Goal: Task Accomplishment & Management: Complete application form

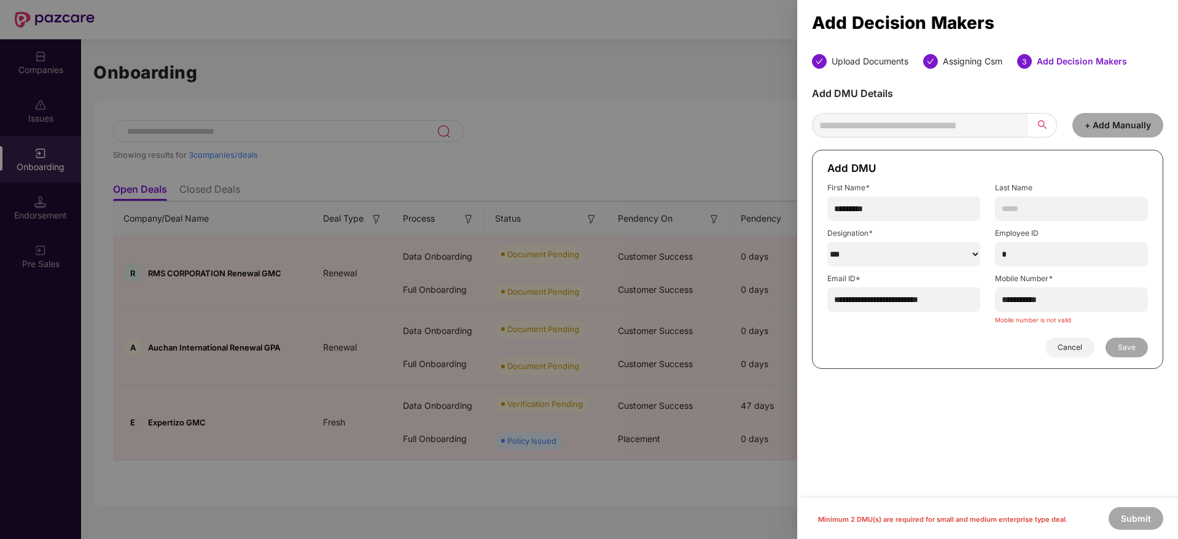
select select "***"
click at [276, 69] on div at bounding box center [589, 269] width 1178 height 539
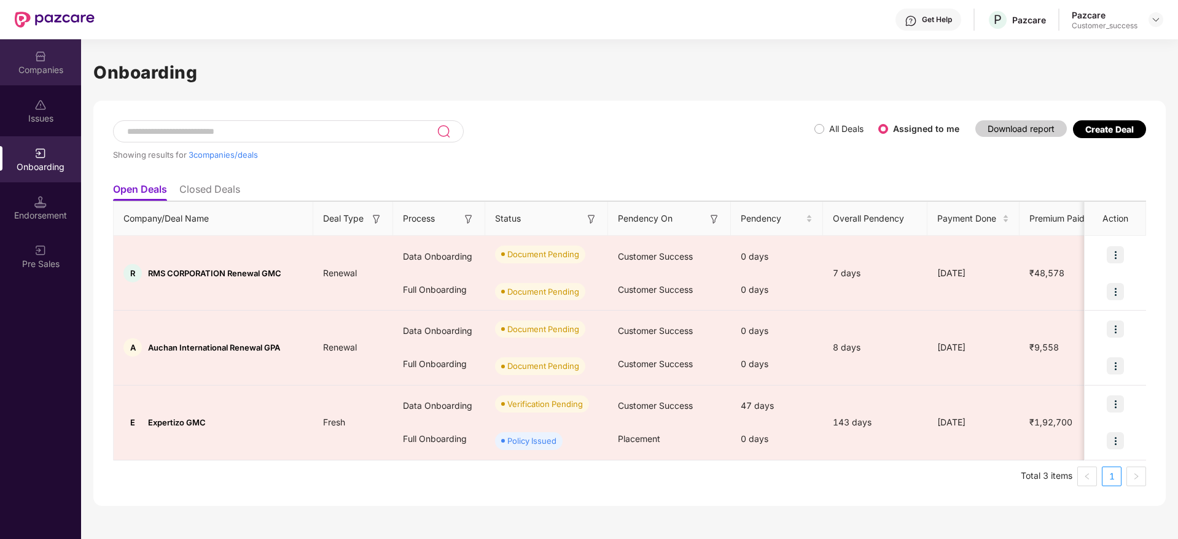
click at [36, 57] on img at bounding box center [40, 56] width 12 height 12
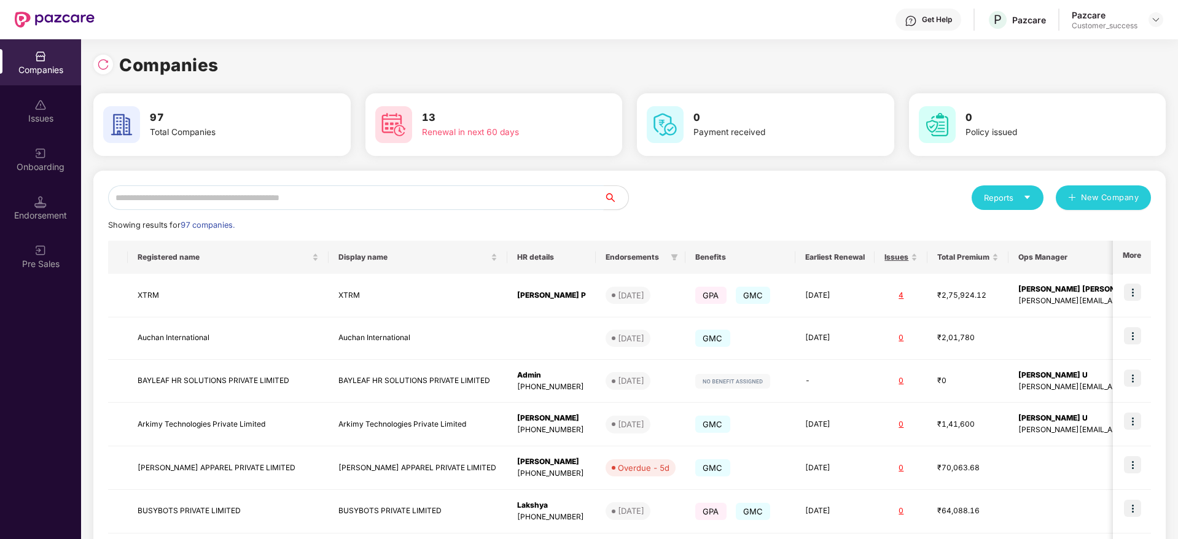
click at [257, 204] on input "text" at bounding box center [356, 197] width 496 height 25
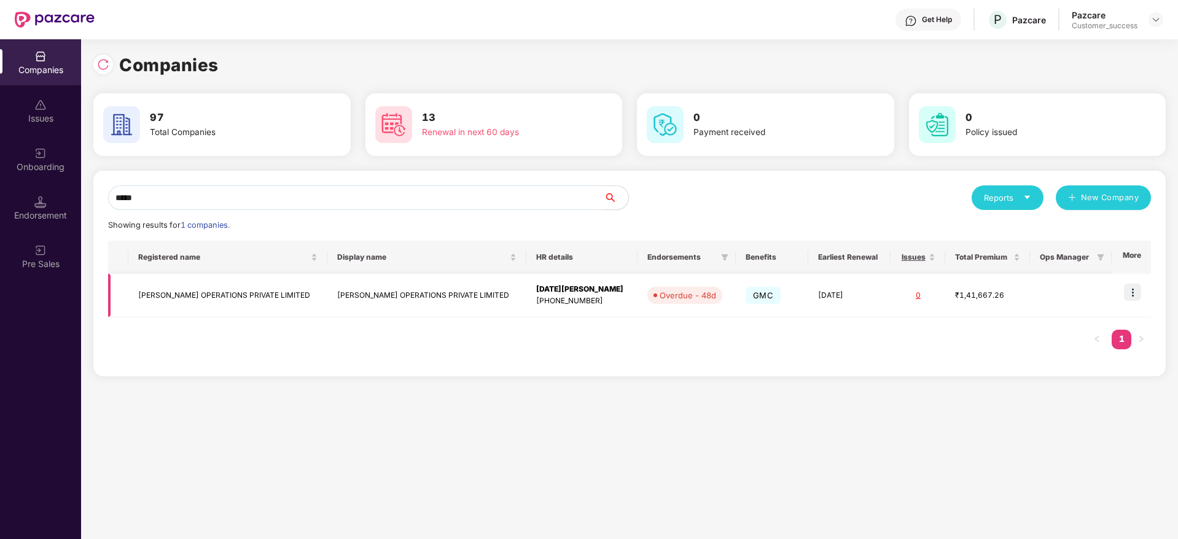
type input "*****"
click at [1133, 293] on img at bounding box center [1132, 292] width 17 height 17
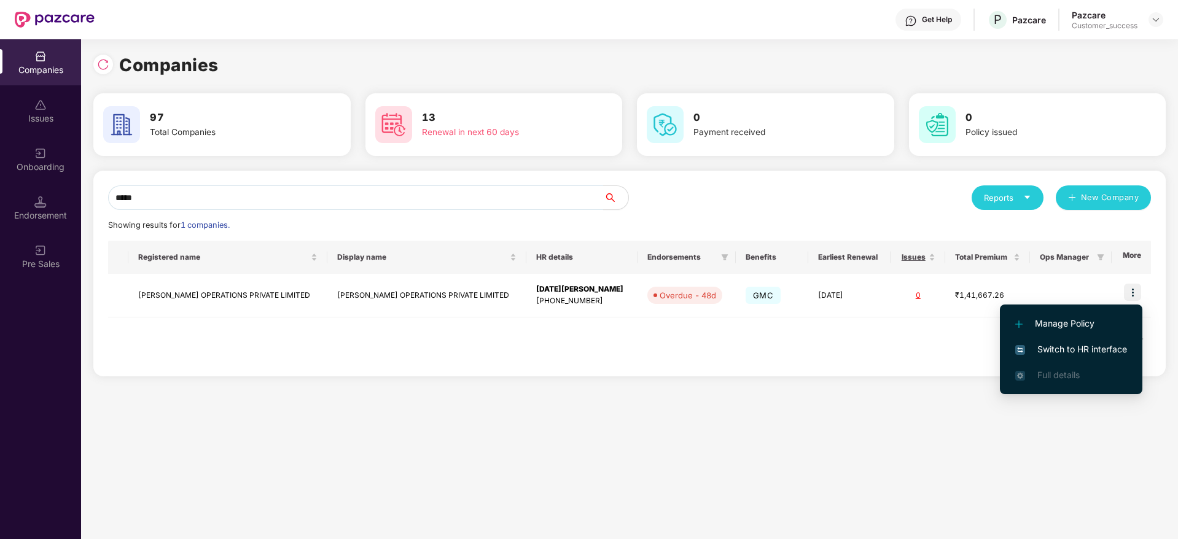
click at [1086, 348] on span "Switch to HR interface" at bounding box center [1071, 350] width 112 height 14
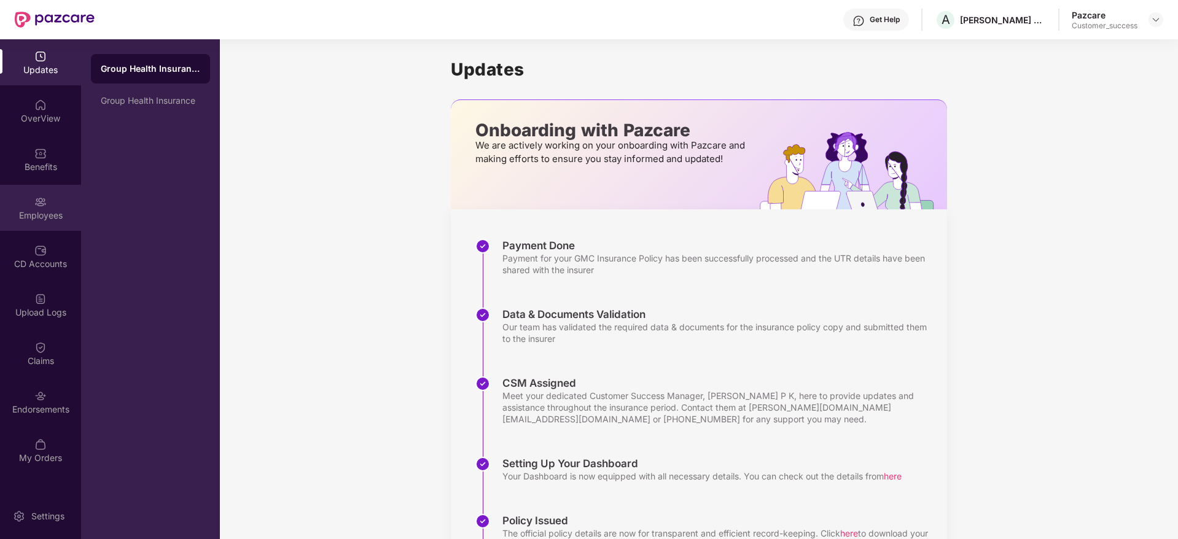
click at [73, 219] on div "Employees" at bounding box center [40, 215] width 81 height 12
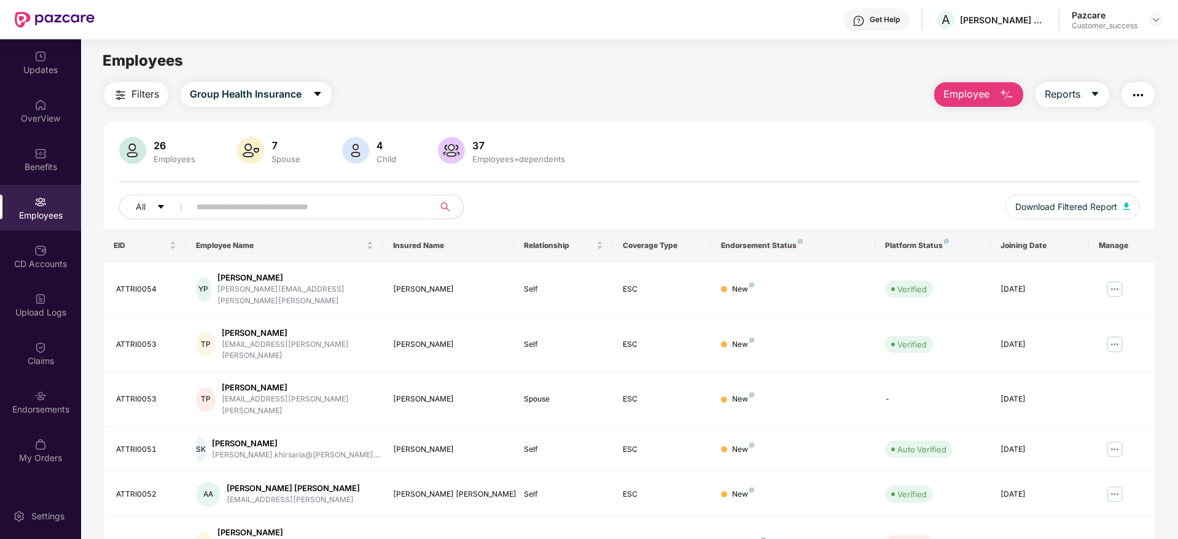
click at [276, 209] on input "text" at bounding box center [306, 207] width 220 height 18
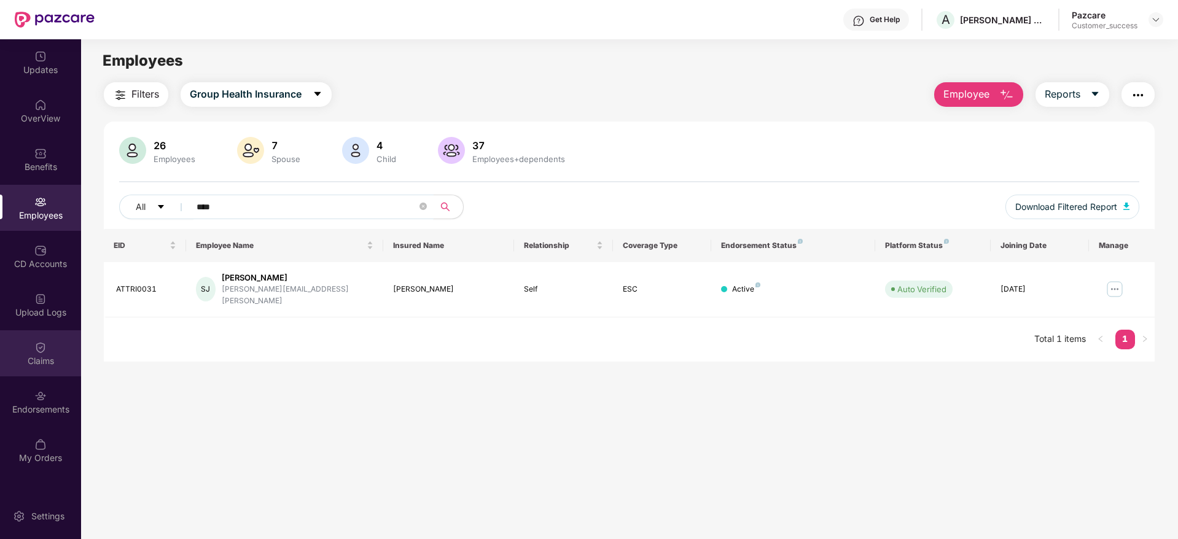
type input "****"
click at [39, 364] on div "Claims" at bounding box center [40, 361] width 81 height 12
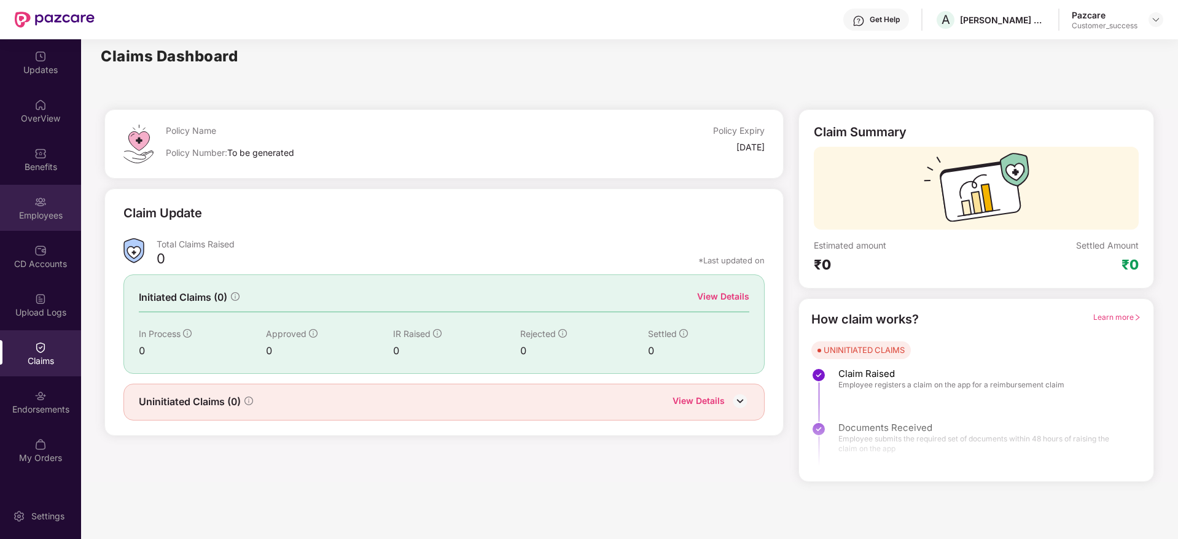
click at [45, 208] on img at bounding box center [40, 202] width 12 height 12
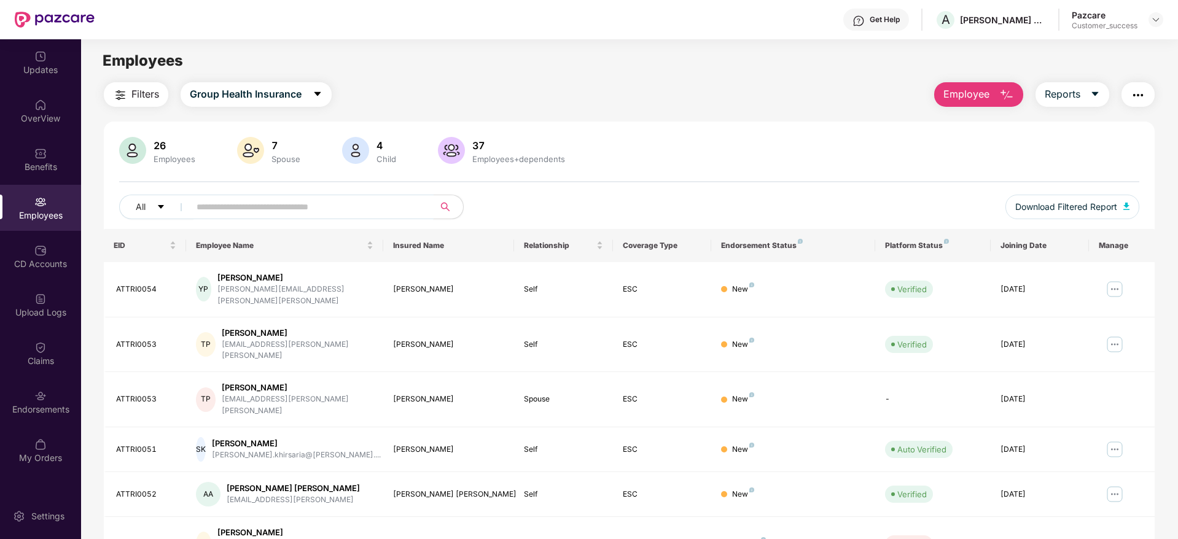
click at [265, 200] on input "text" at bounding box center [306, 207] width 220 height 18
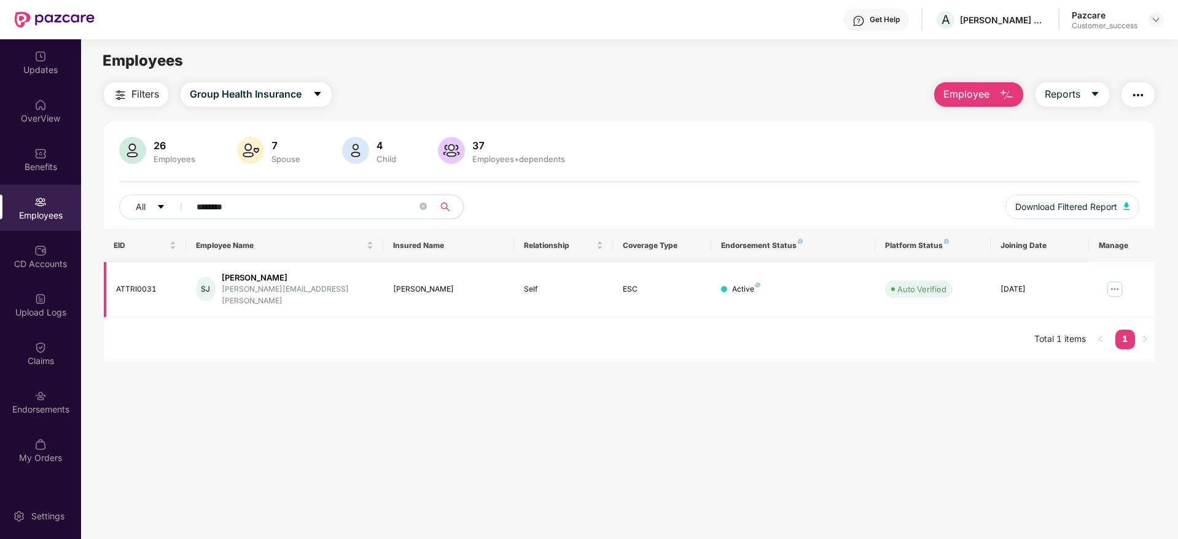
type input "*******"
click at [1110, 284] on img at bounding box center [1115, 289] width 20 height 20
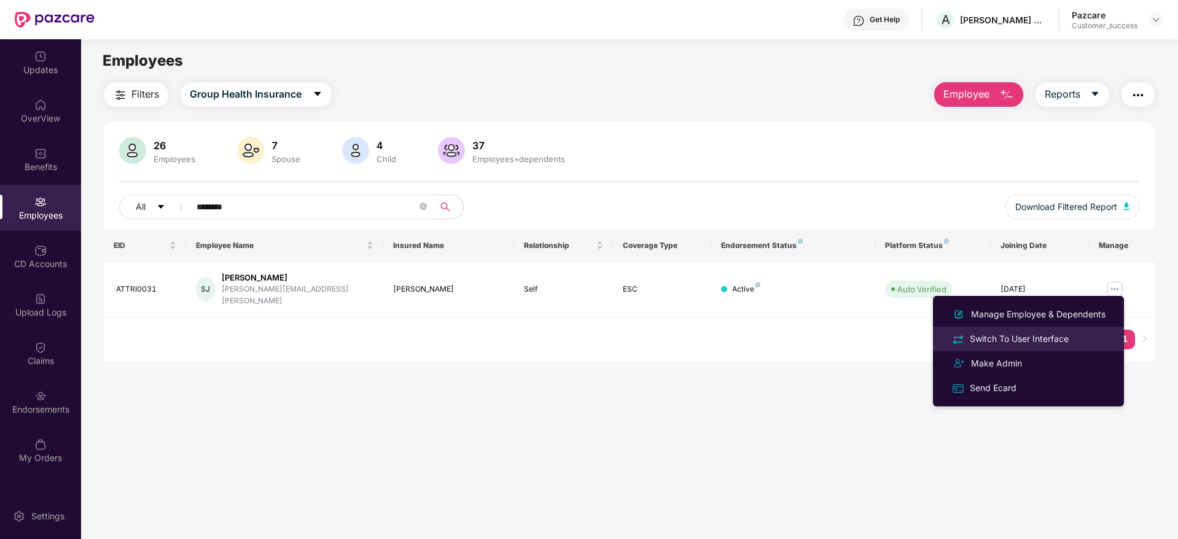
click at [1016, 329] on li "Switch To User Interface" at bounding box center [1028, 339] width 191 height 25
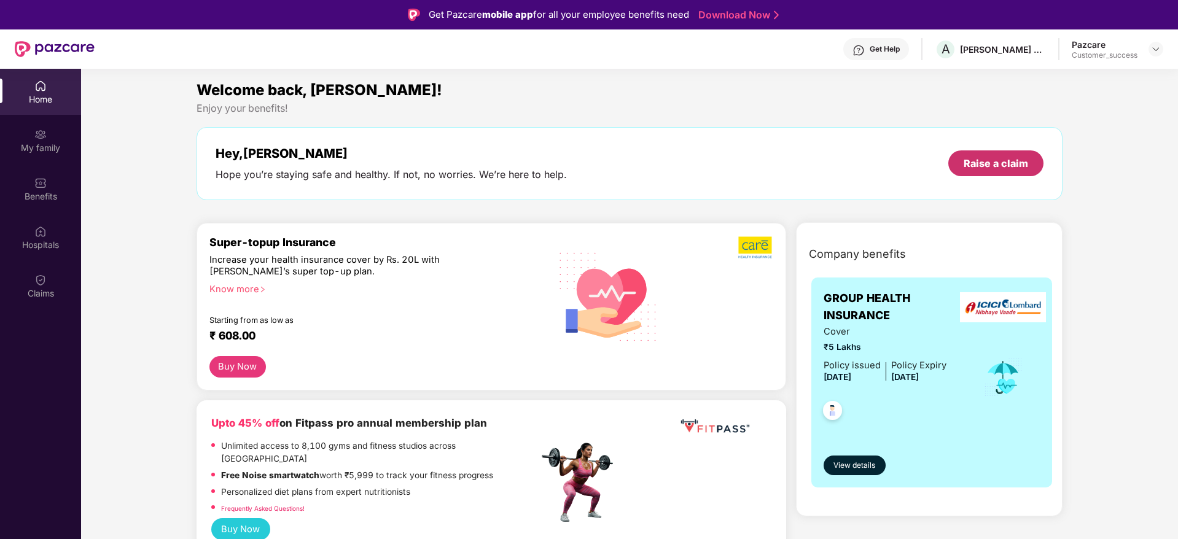
click at [971, 172] on div "Raise a claim" at bounding box center [995, 163] width 95 height 26
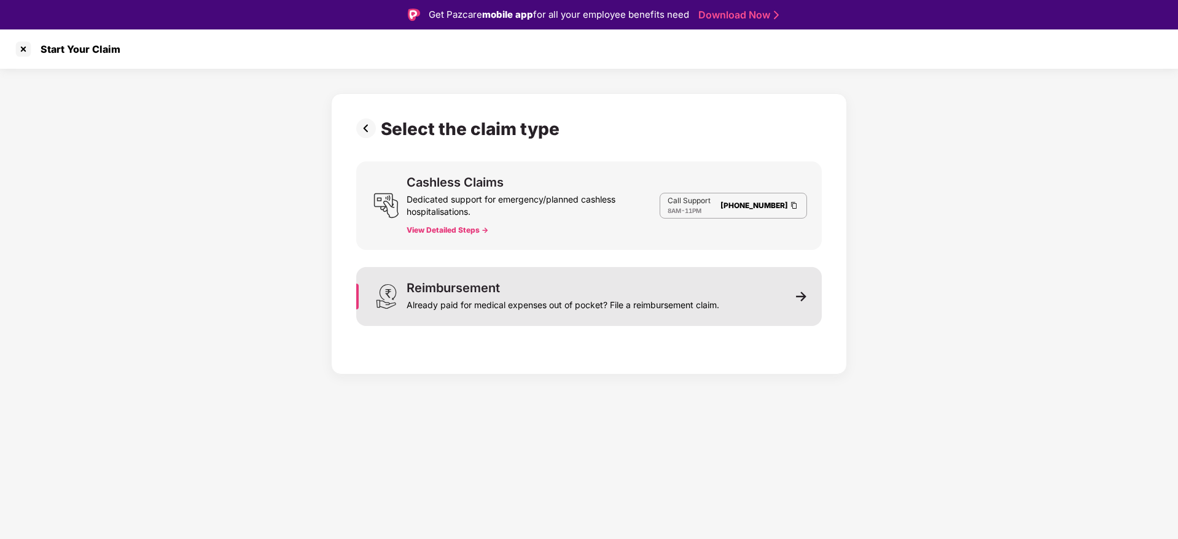
click at [735, 288] on div "Reimbursement Already paid for medical expenses out of pocket? File a reimburse…" at bounding box center [588, 296] width 465 height 59
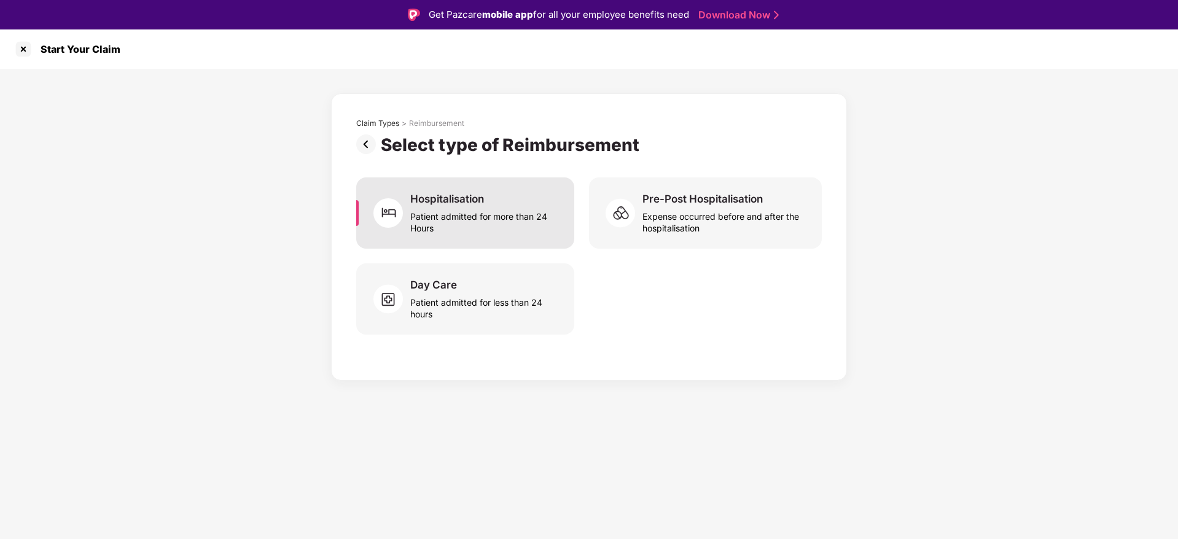
click at [512, 222] on div "Patient admitted for more than 24 Hours" at bounding box center [484, 220] width 149 height 28
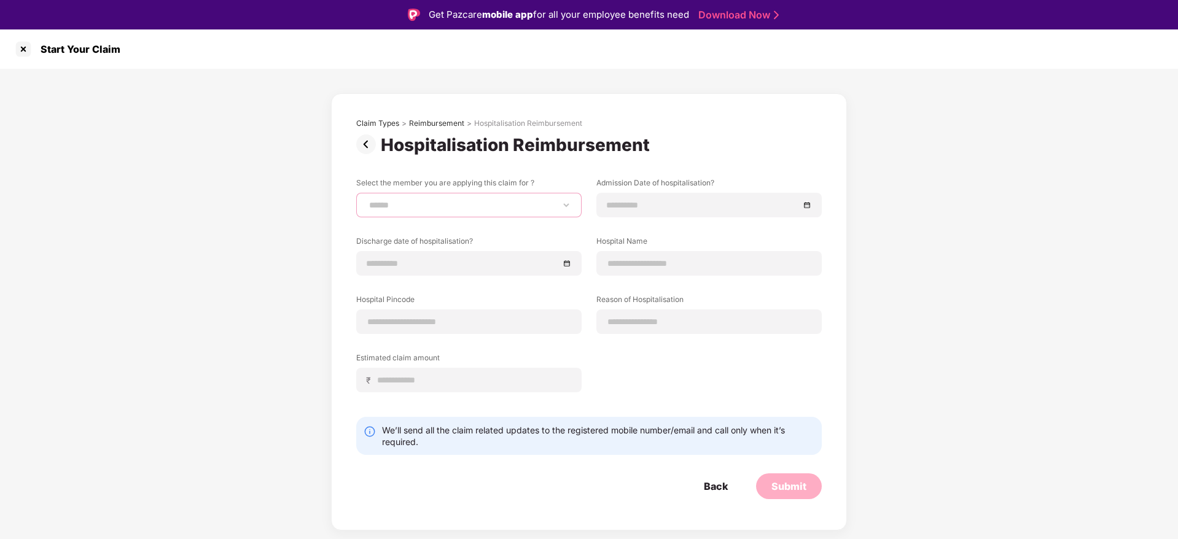
click at [488, 209] on select "**********" at bounding box center [469, 205] width 204 height 10
select select "**********"
click at [367, 200] on select "**********" at bounding box center [469, 205] width 204 height 10
click at [647, 204] on input at bounding box center [703, 205] width 192 height 14
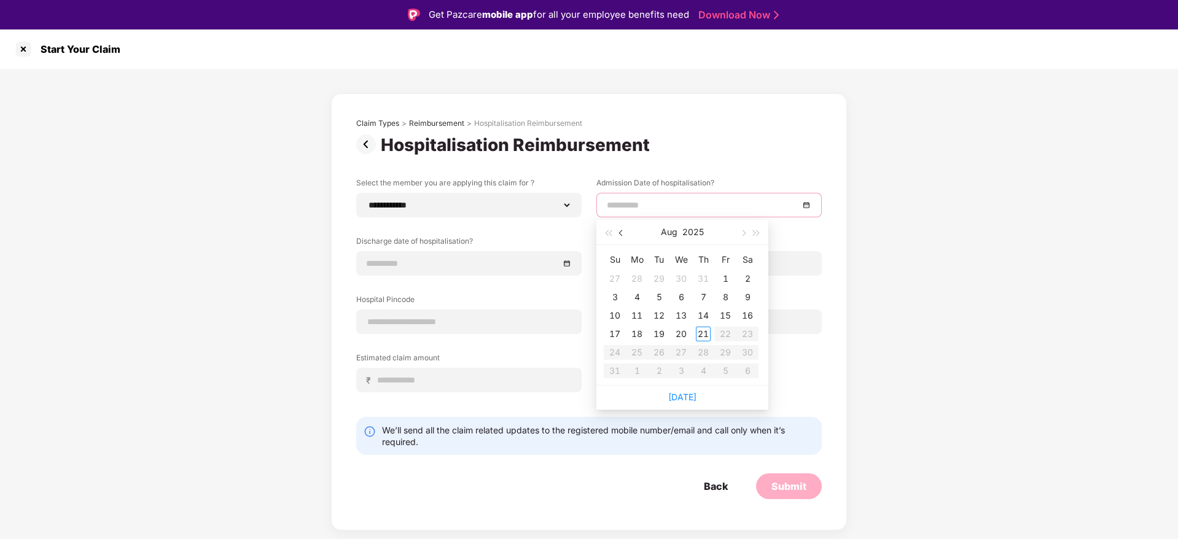
click at [617, 236] on button "button" at bounding box center [622, 232] width 14 height 25
type input "**********"
click at [615, 335] on div "18" at bounding box center [614, 334] width 15 height 15
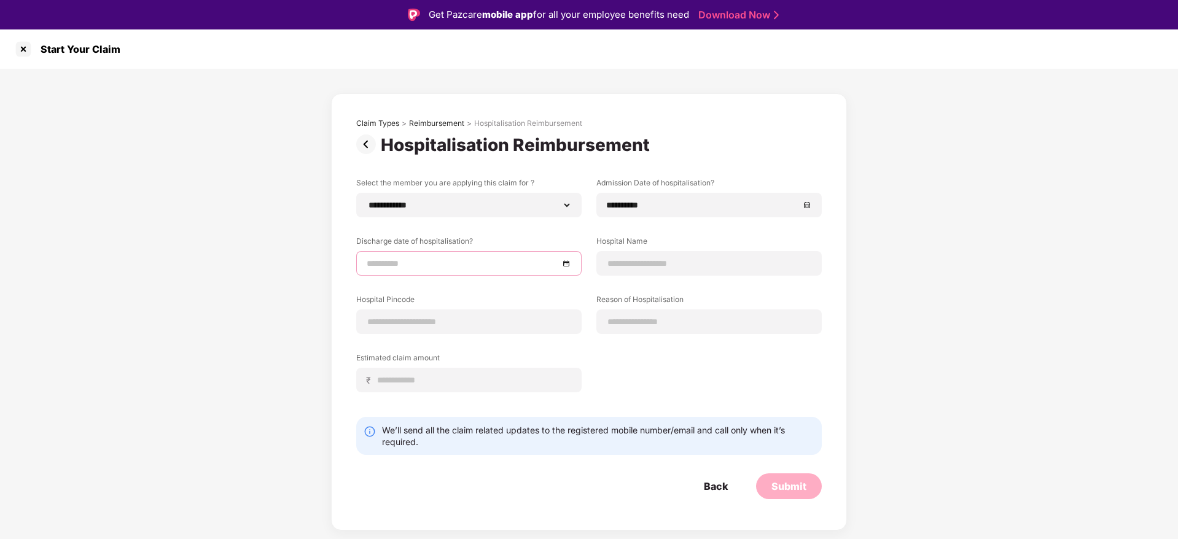
click at [502, 259] on input at bounding box center [463, 264] width 192 height 14
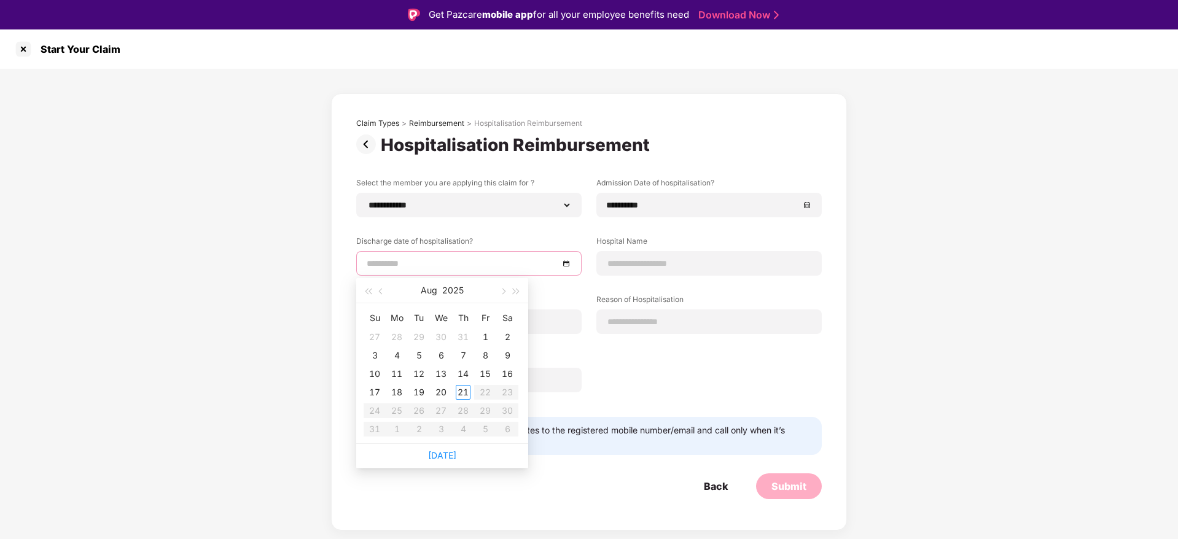
type input "**********"
click at [384, 280] on button "button" at bounding box center [382, 290] width 14 height 25
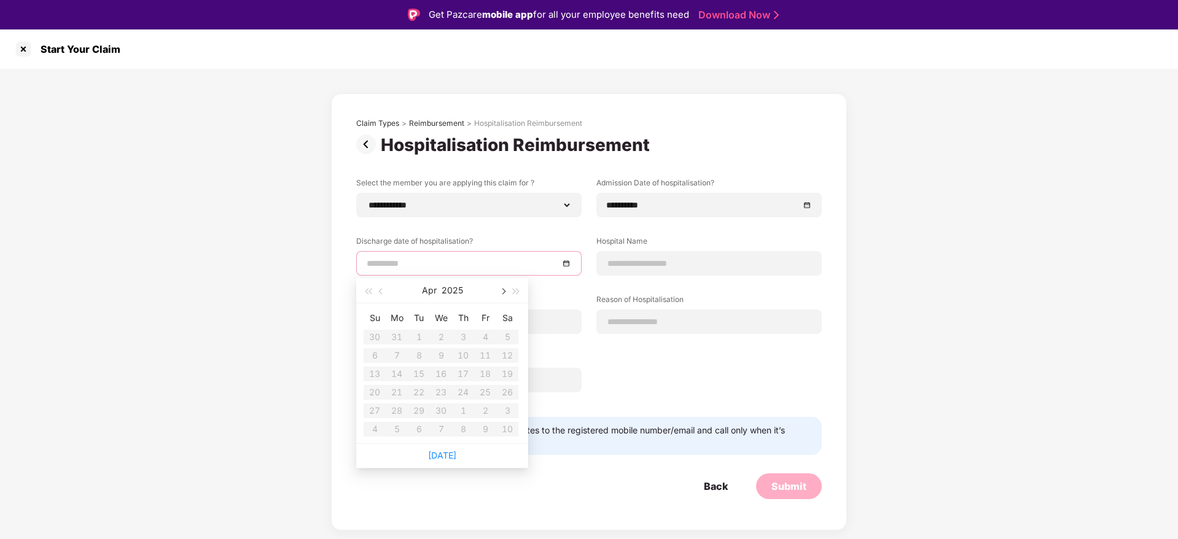
click at [499, 298] on button "button" at bounding box center [503, 290] width 14 height 25
click at [387, 293] on button "button" at bounding box center [382, 290] width 14 height 25
type input "**********"
click at [397, 387] on div "19" at bounding box center [396, 392] width 15 height 15
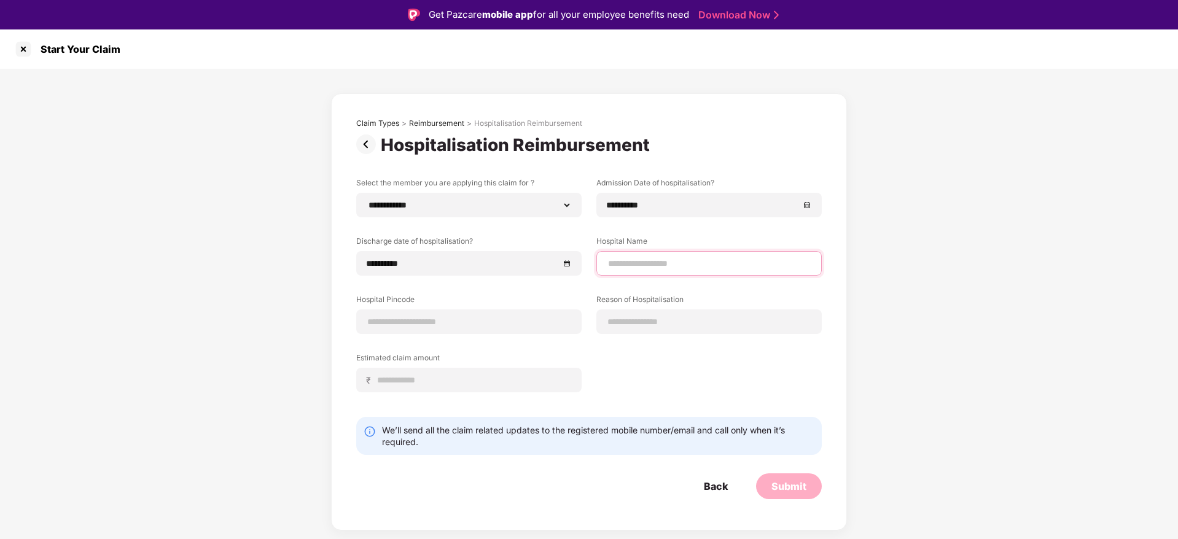
click at [636, 263] on input at bounding box center [709, 263] width 204 height 13
click at [642, 269] on input at bounding box center [709, 263] width 204 height 13
type input "**********"
click at [442, 326] on input at bounding box center [469, 322] width 204 height 13
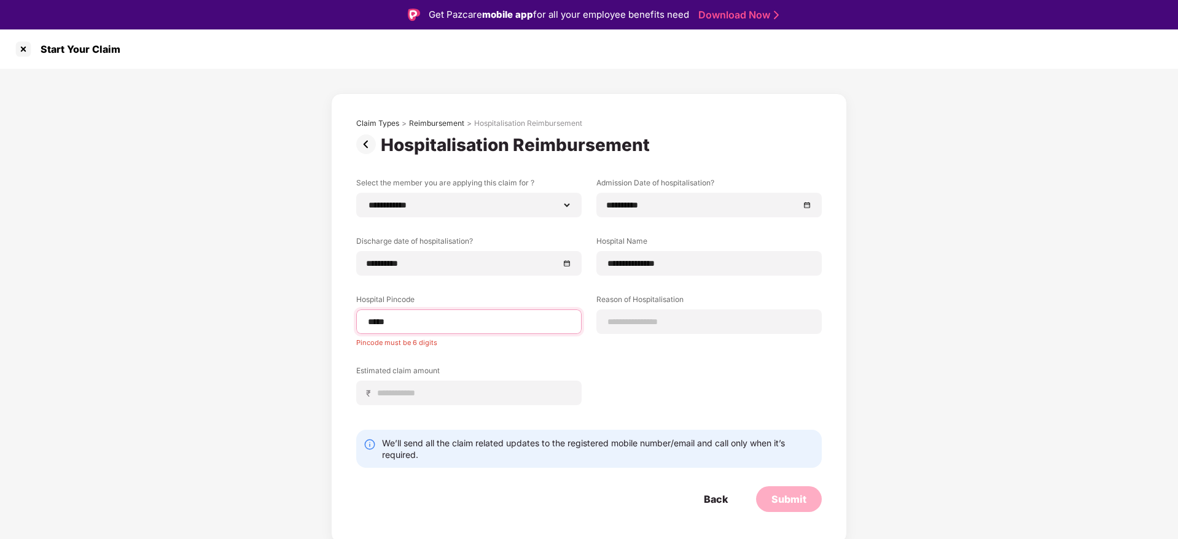
type input "******"
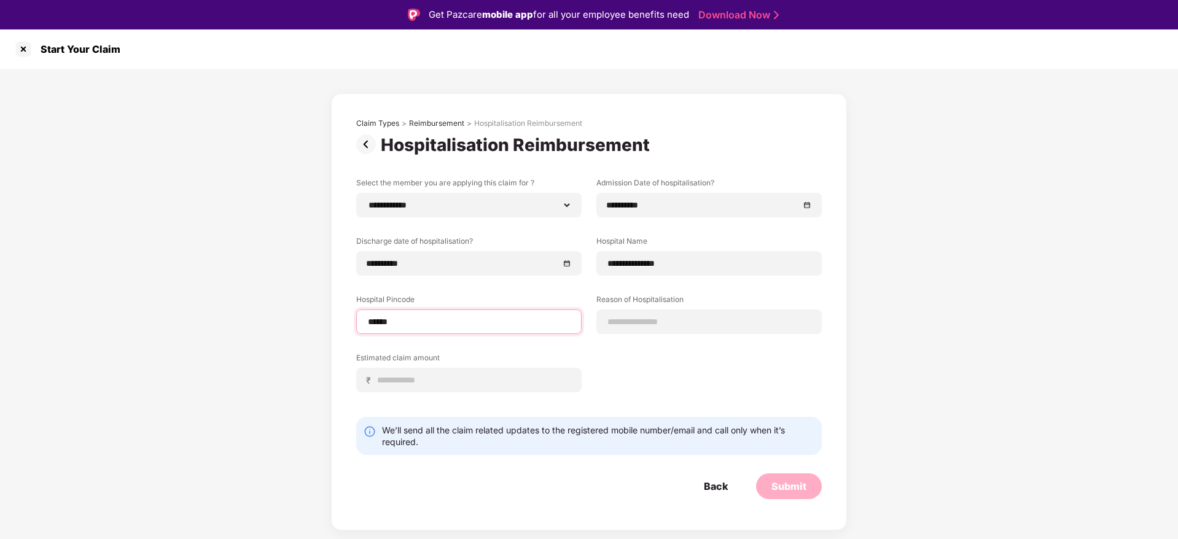
select select "******"
select select "**********"
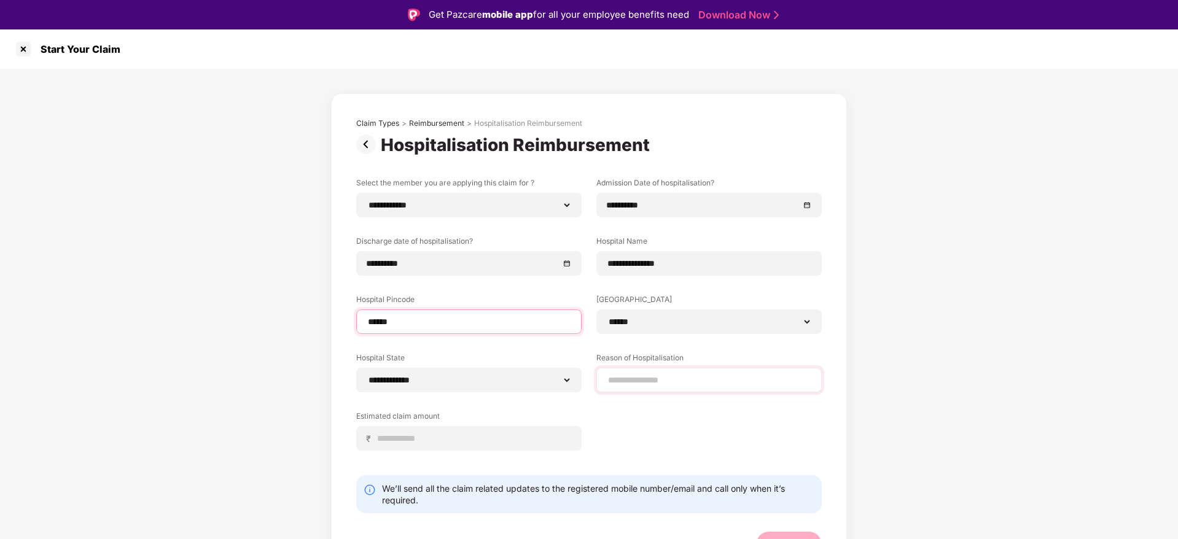
type input "******"
click at [609, 381] on input at bounding box center [709, 380] width 204 height 13
type input "*******"
click at [434, 443] on input at bounding box center [473, 438] width 195 height 13
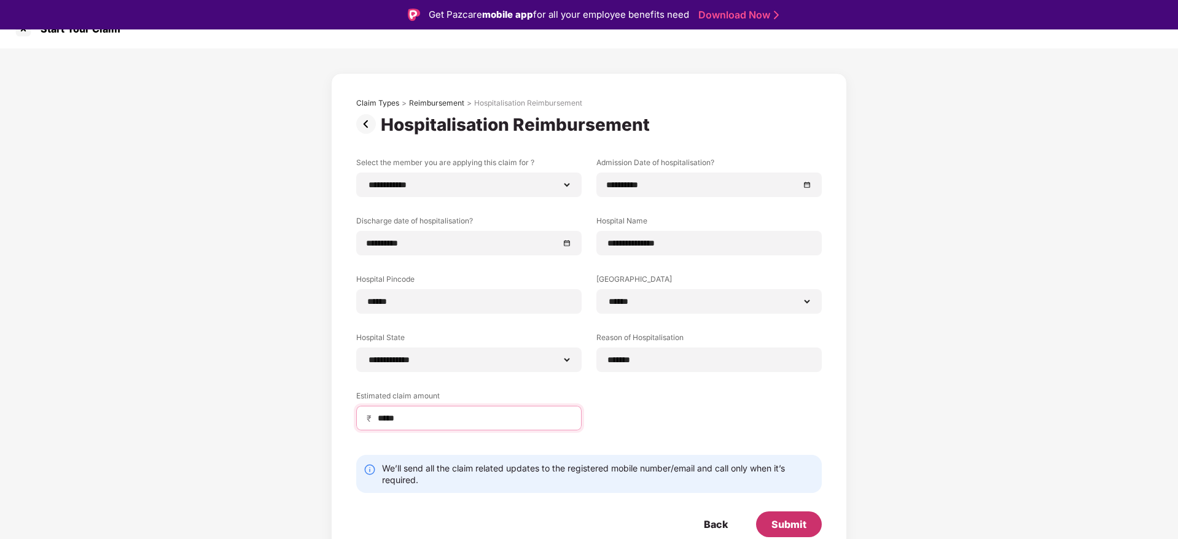
type input "*****"
click at [771, 519] on div "Submit" at bounding box center [788, 525] width 35 height 14
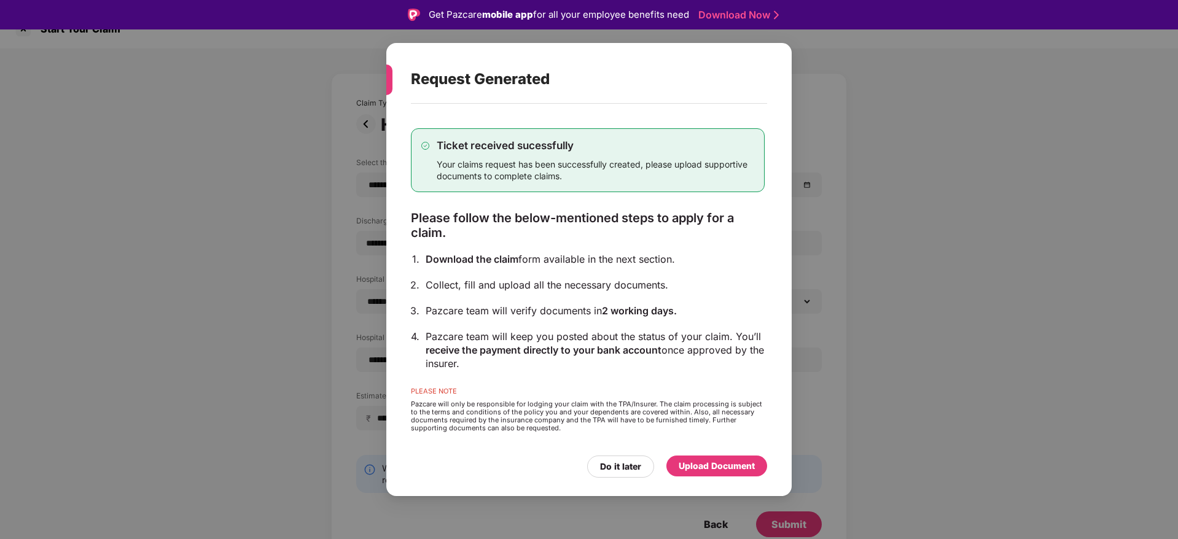
click at [695, 451] on div "Do it later Upload Document" at bounding box center [589, 463] width 356 height 28
click at [691, 475] on div "Upload Document" at bounding box center [716, 466] width 101 height 21
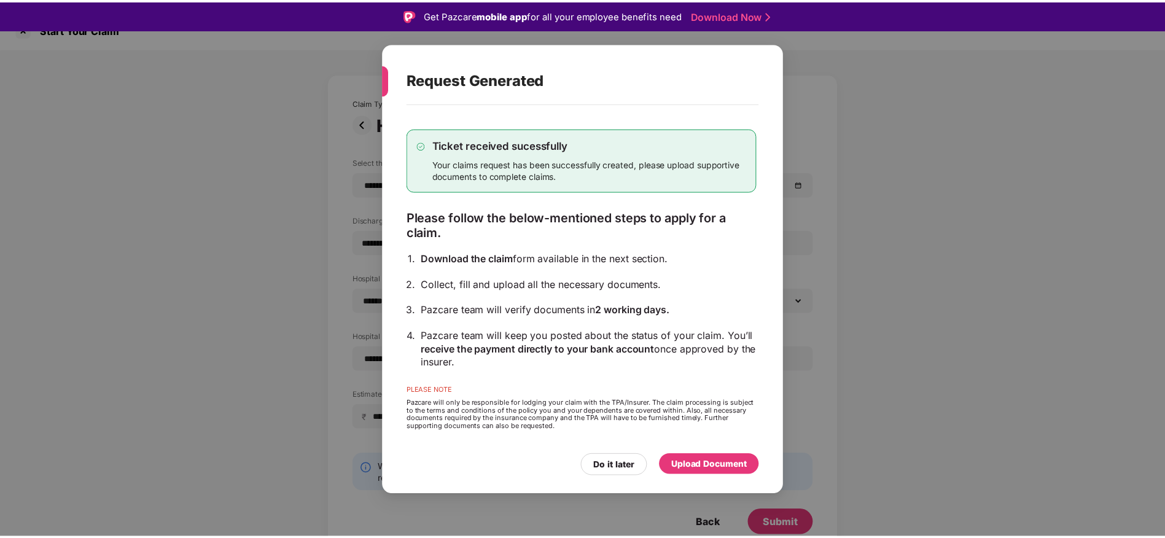
scroll to position [0, 0]
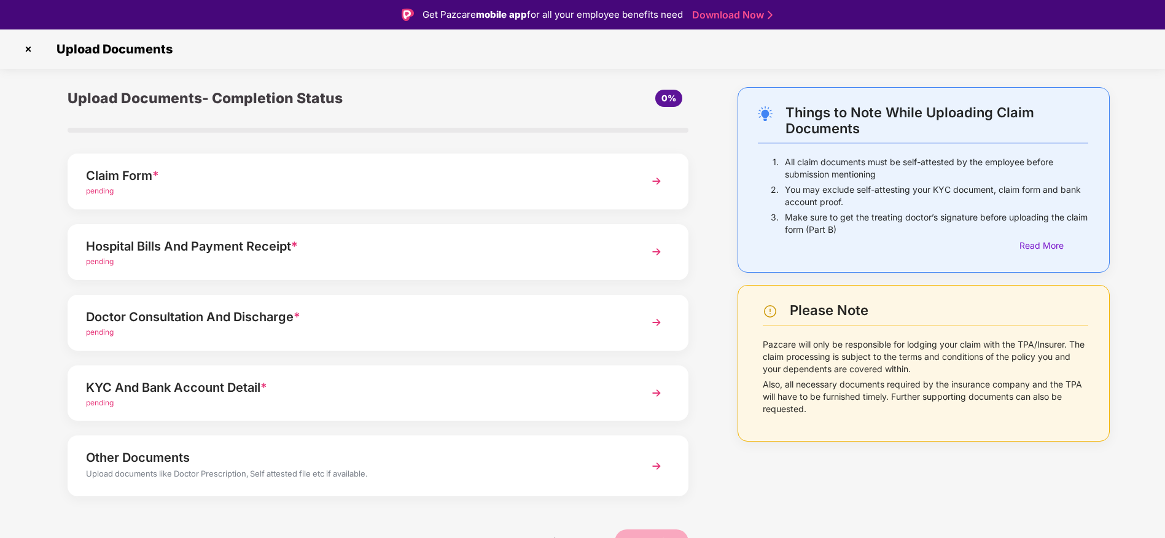
click at [659, 179] on img at bounding box center [656, 181] width 22 height 22
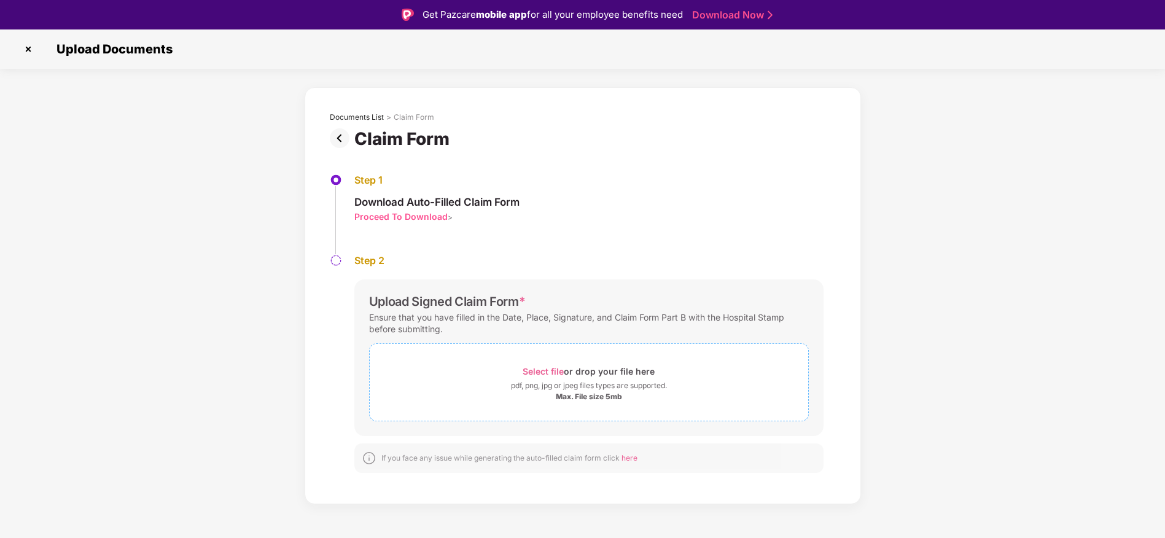
click at [540, 373] on span "Select file" at bounding box center [543, 371] width 41 height 10
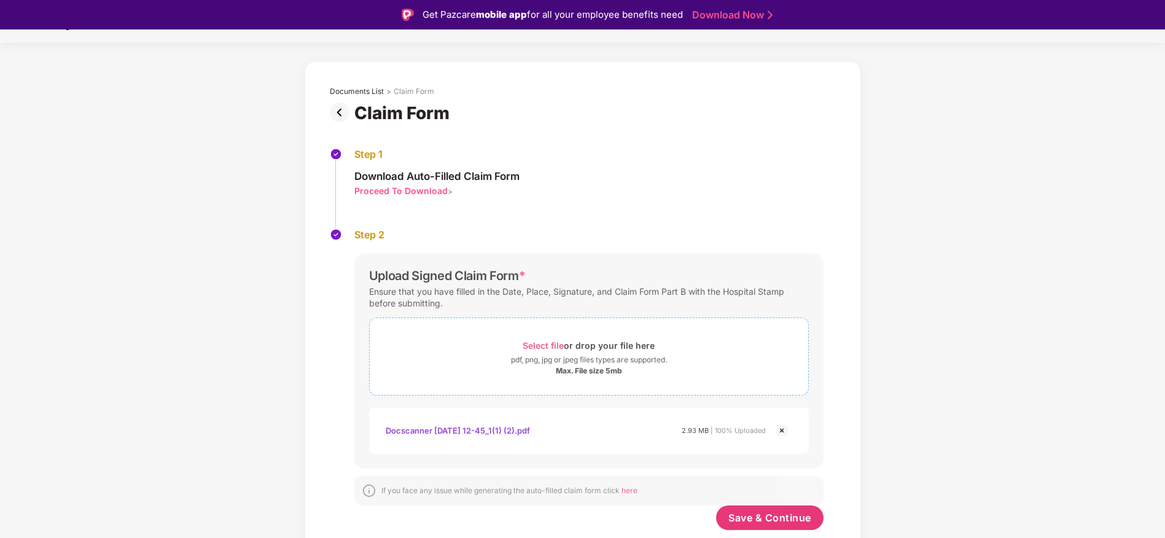
scroll to position [26, 0]
click at [750, 513] on span "Save & Continue" at bounding box center [769, 518] width 83 height 14
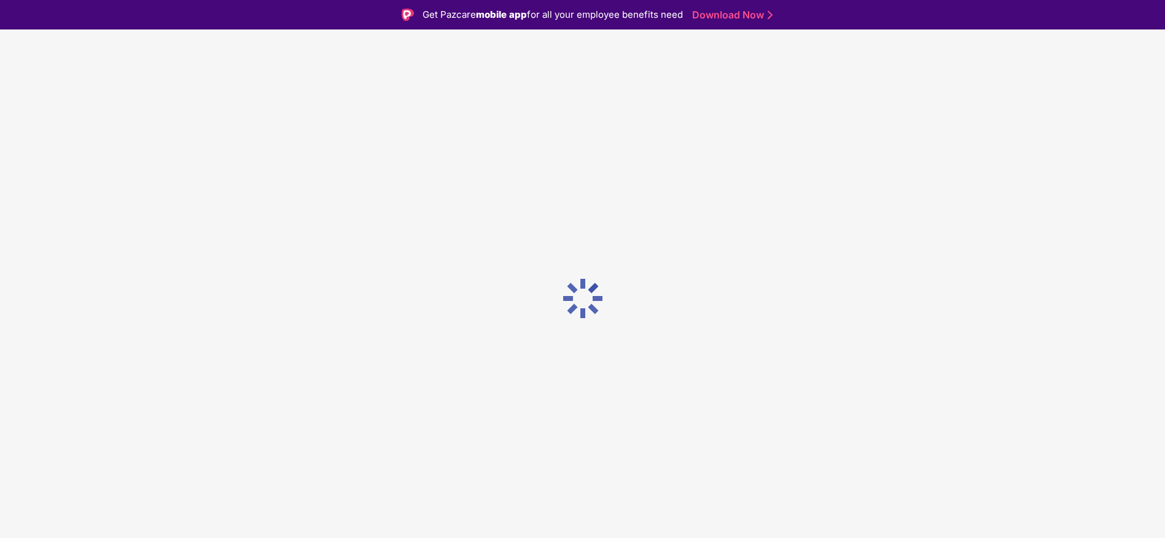
scroll to position [0, 0]
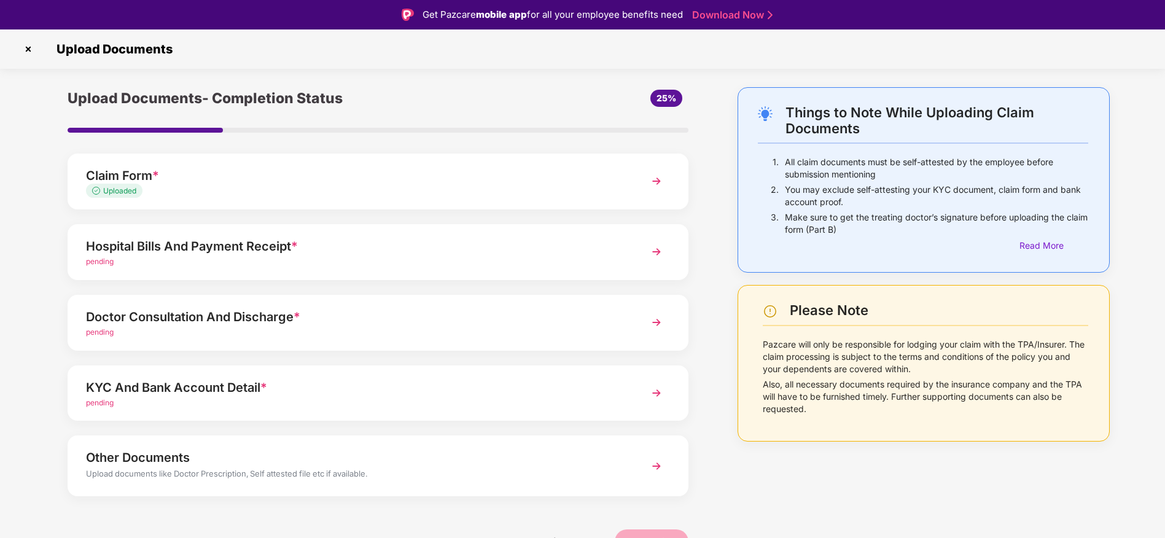
click at [660, 249] on img at bounding box center [656, 252] width 22 height 22
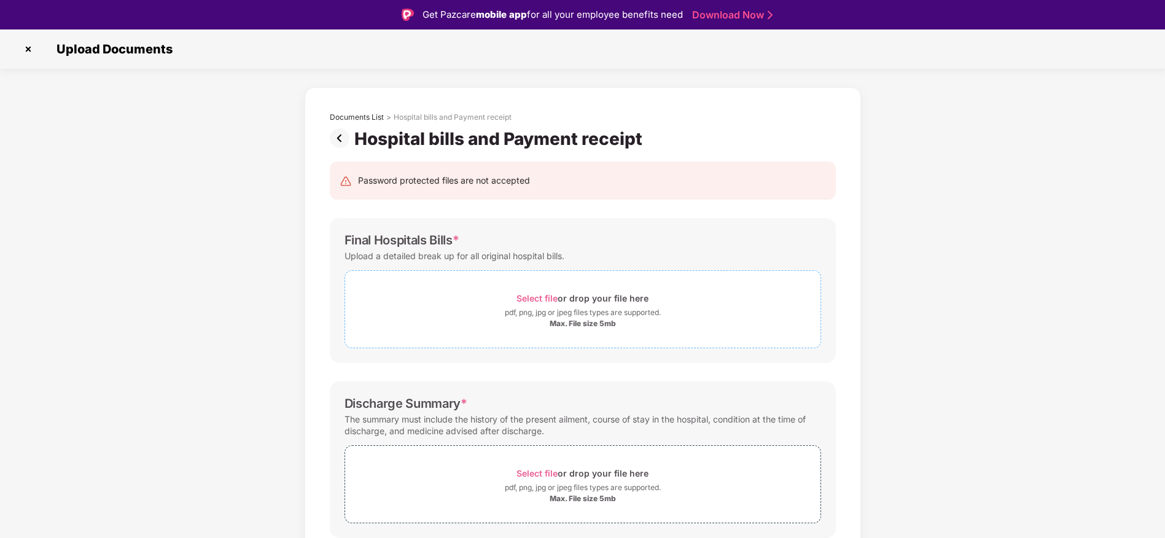
click at [536, 304] on div "Select file or drop your file here" at bounding box center [582, 298] width 132 height 17
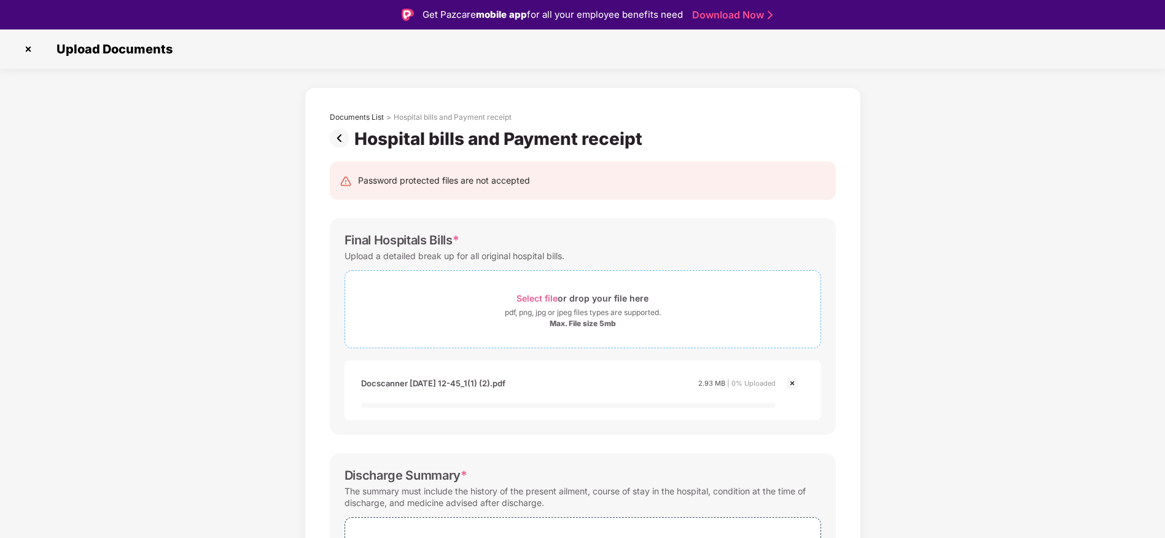
scroll to position [280, 0]
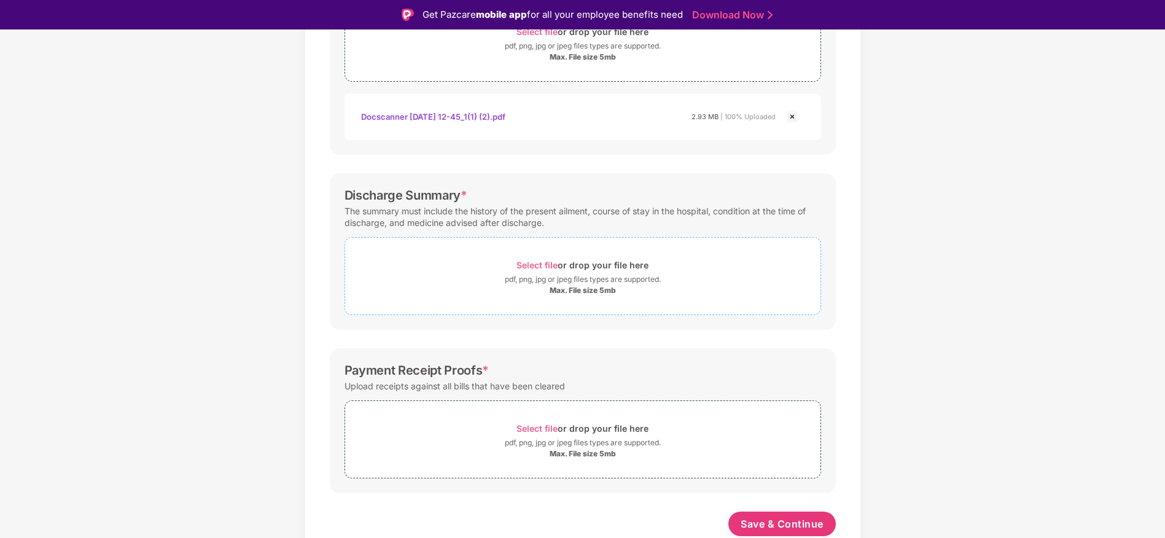
click at [529, 268] on span "Select file" at bounding box center [536, 265] width 41 height 10
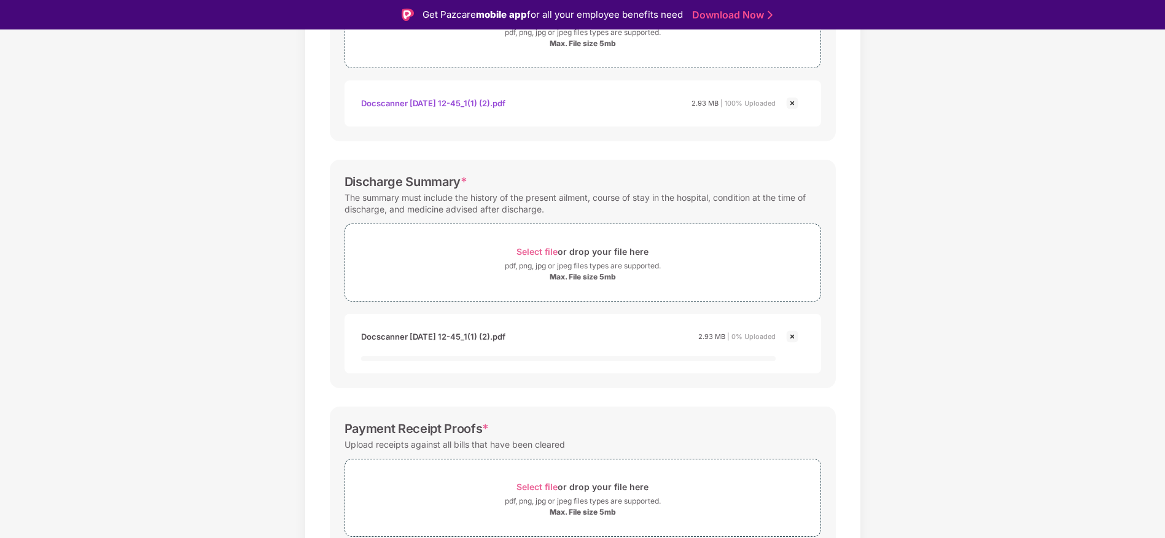
scroll to position [338, 0]
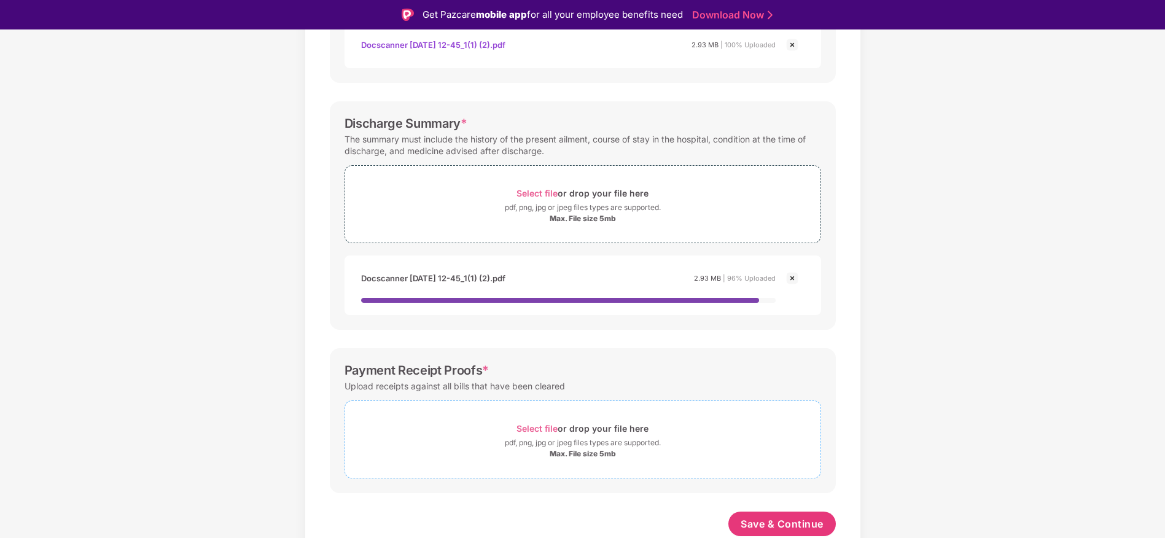
click at [517, 429] on span "Select file" at bounding box center [536, 428] width 41 height 10
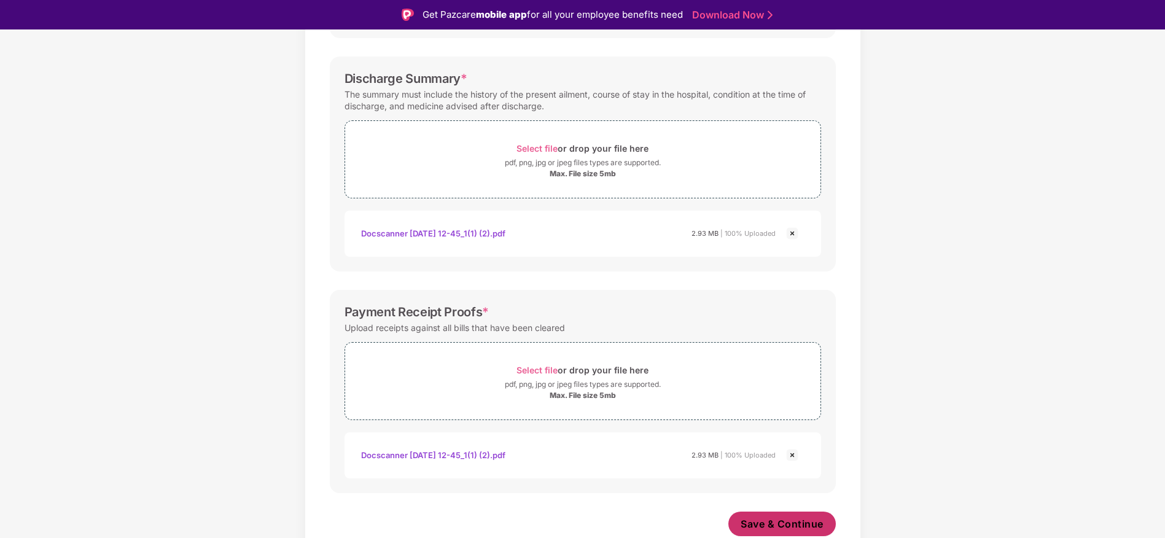
scroll to position [383, 0]
click at [745, 519] on span "Save & Continue" at bounding box center [782, 524] width 83 height 14
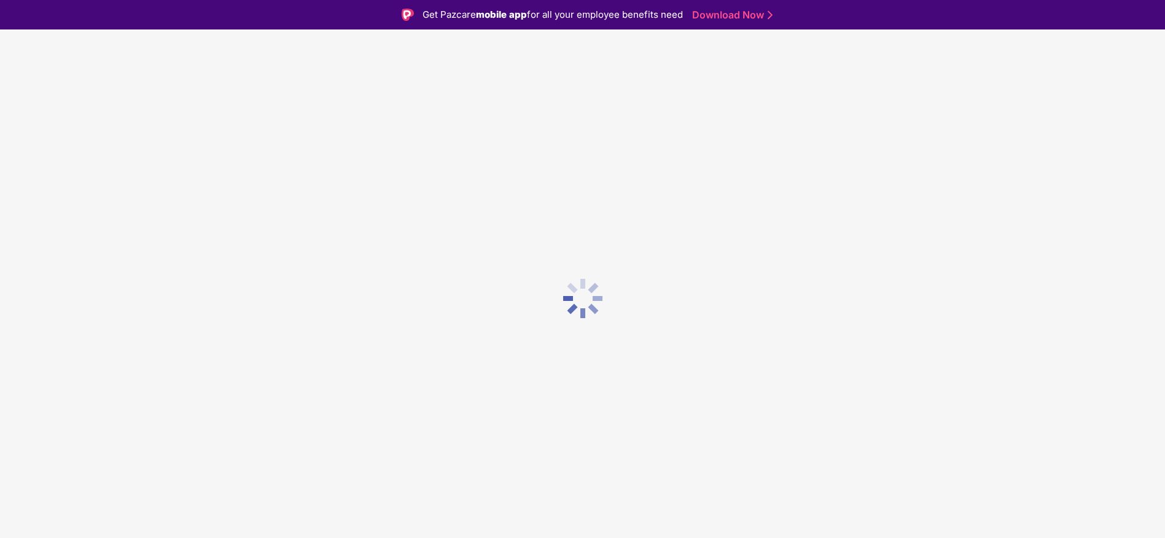
scroll to position [0, 0]
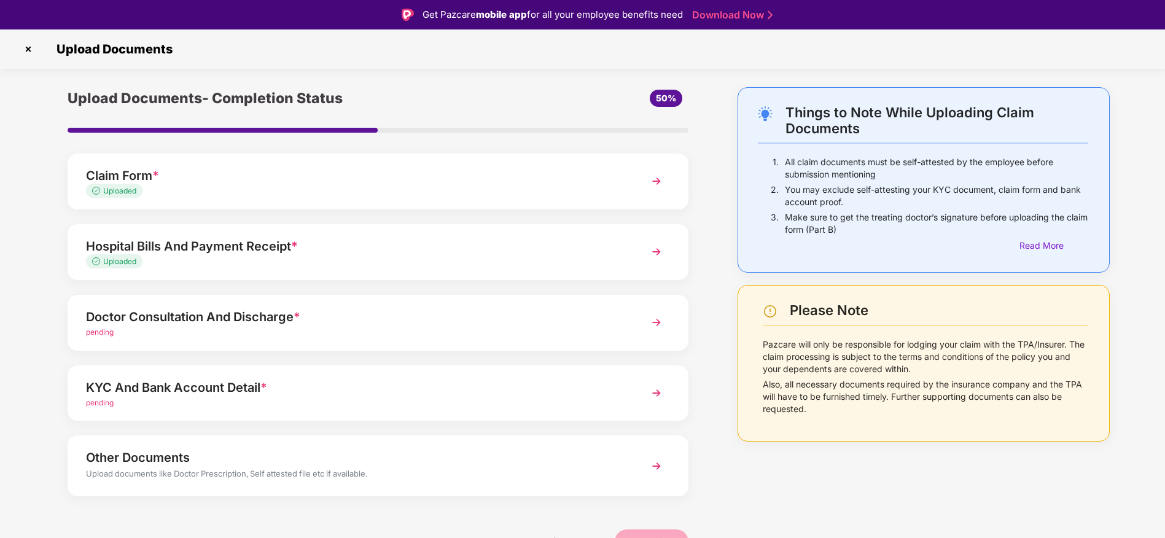
click at [658, 330] on img at bounding box center [656, 322] width 22 height 22
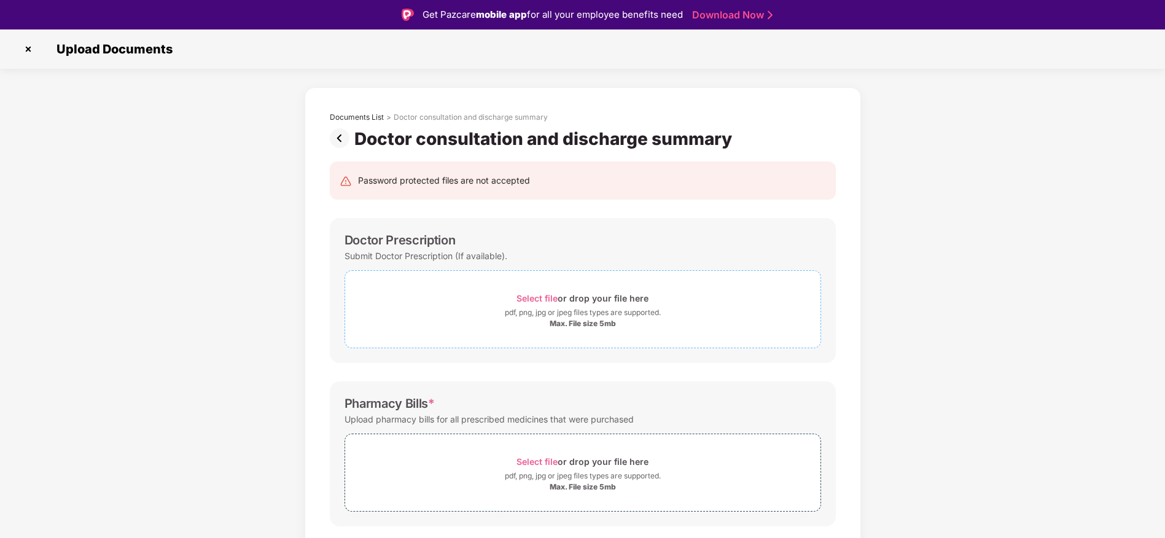
click at [530, 280] on span "Select file or drop your file here pdf, png, jpg or jpeg files types are suppor…" at bounding box center [582, 309] width 475 height 58
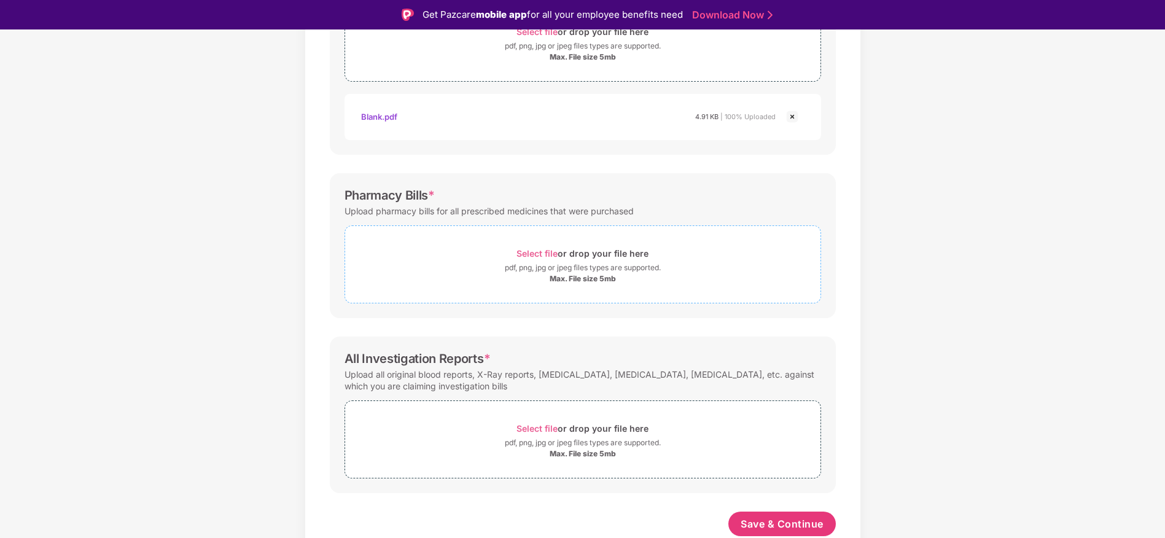
scroll to position [267, 0]
click at [541, 259] on div "Select file or drop your file here" at bounding box center [582, 253] width 132 height 17
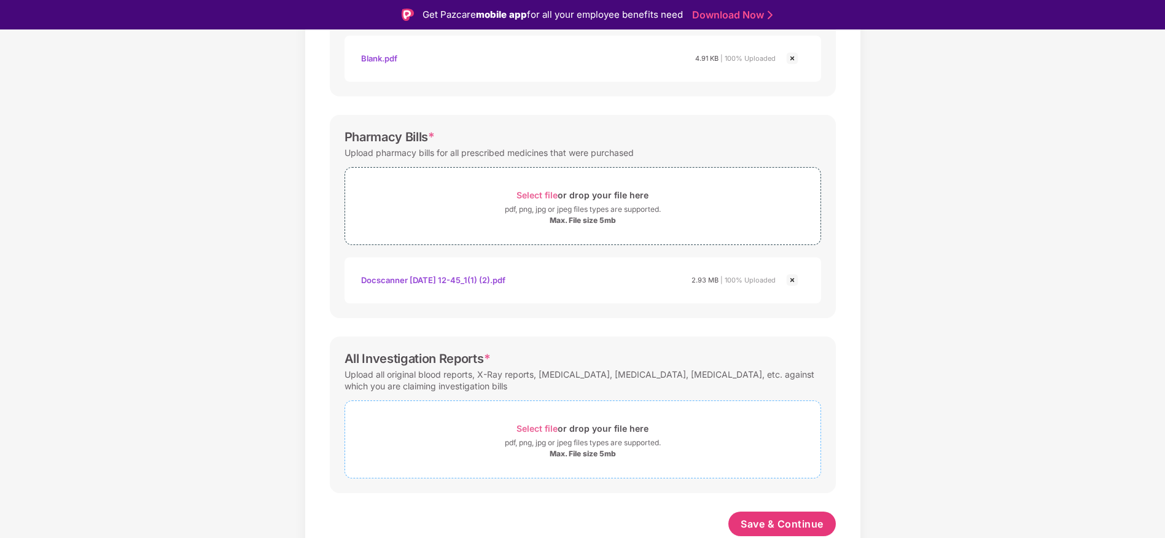
click at [524, 419] on span "Select file or drop your file here pdf, png, jpg or jpeg files types are suppor…" at bounding box center [582, 439] width 475 height 58
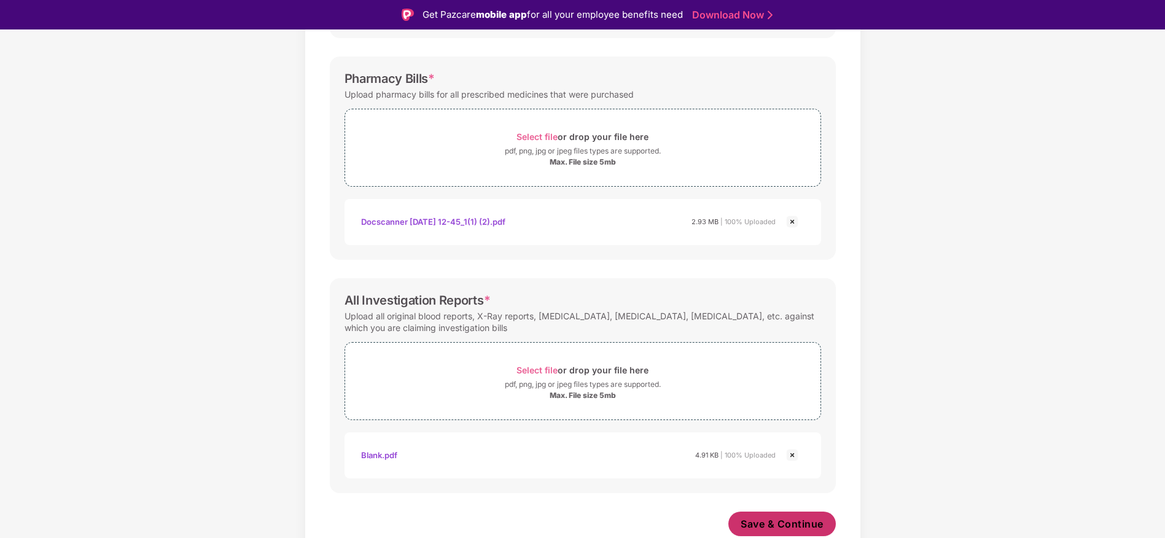
scroll to position [383, 0]
click at [739, 512] on button "Save & Continue" at bounding box center [781, 524] width 107 height 25
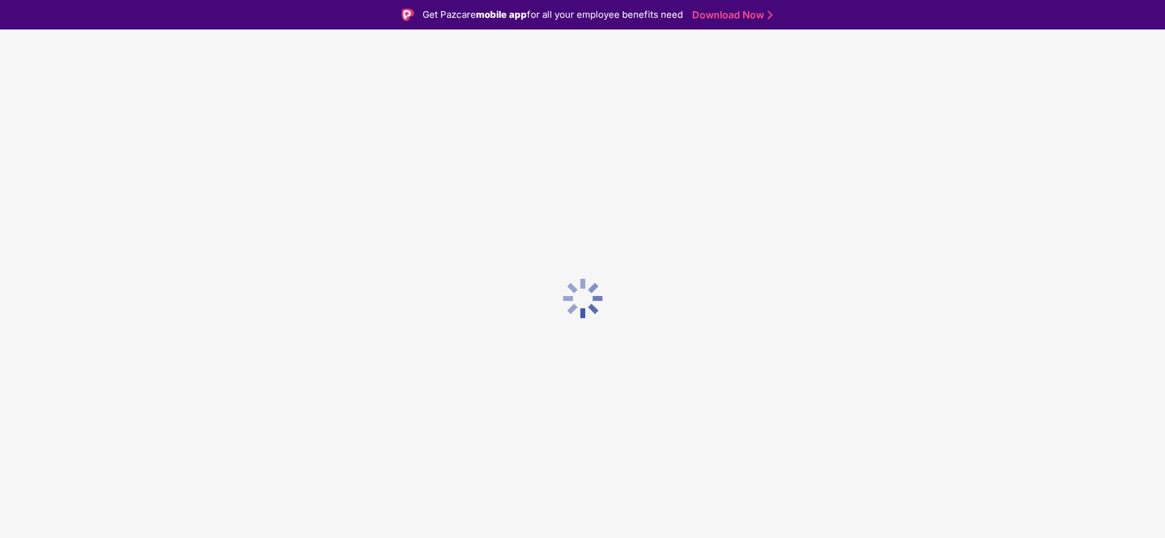
scroll to position [0, 0]
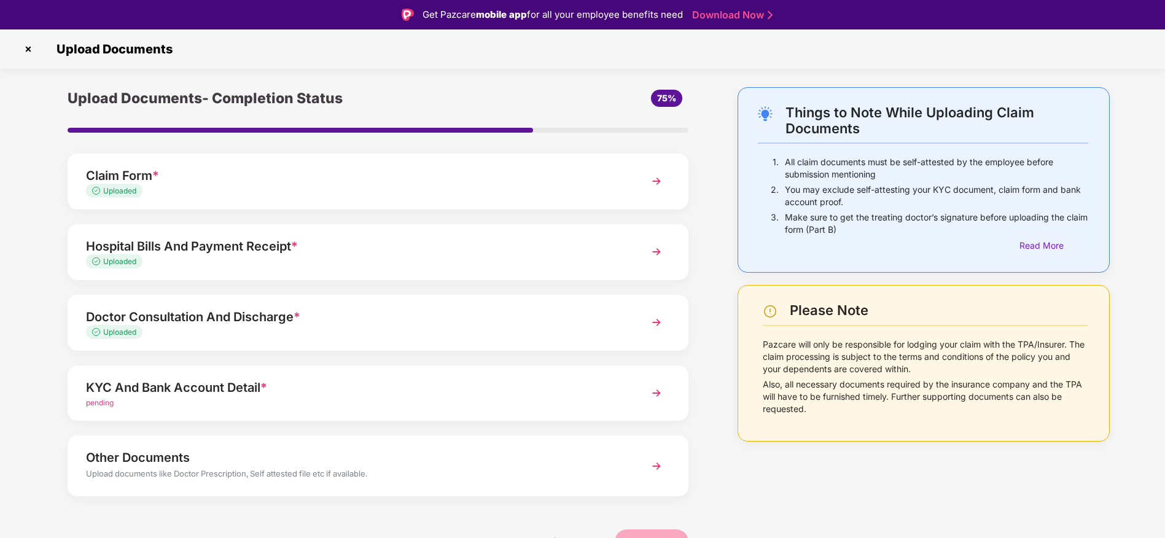
click at [376, 395] on div "KYC And Bank Account Detail *" at bounding box center [353, 388] width 535 height 20
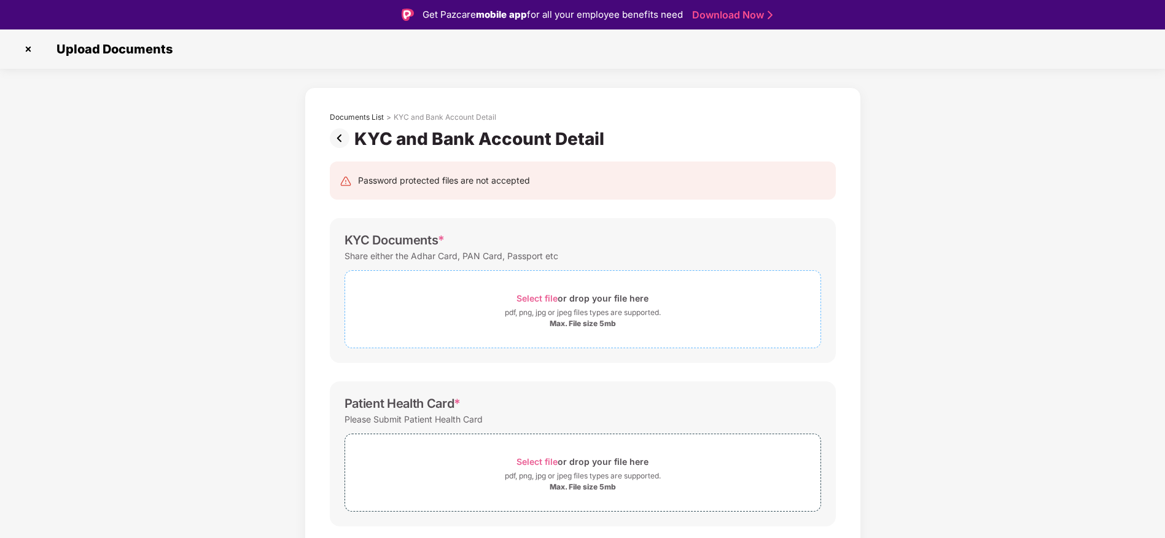
click at [522, 287] on span "Select file or drop your file here pdf, png, jpg or jpeg files types are suppor…" at bounding box center [582, 309] width 475 height 58
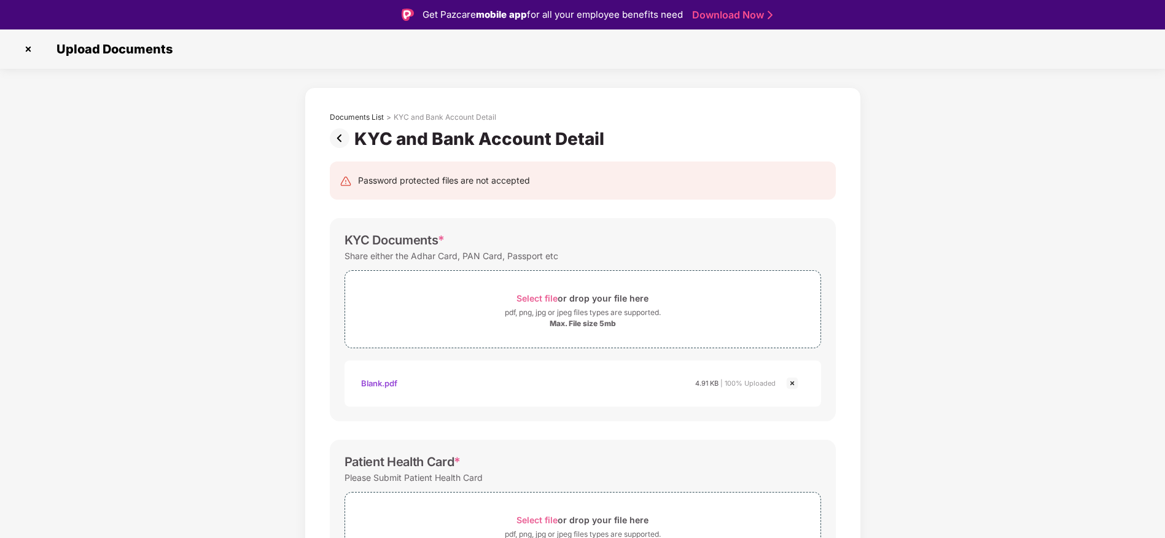
click at [29, 53] on img at bounding box center [28, 49] width 20 height 20
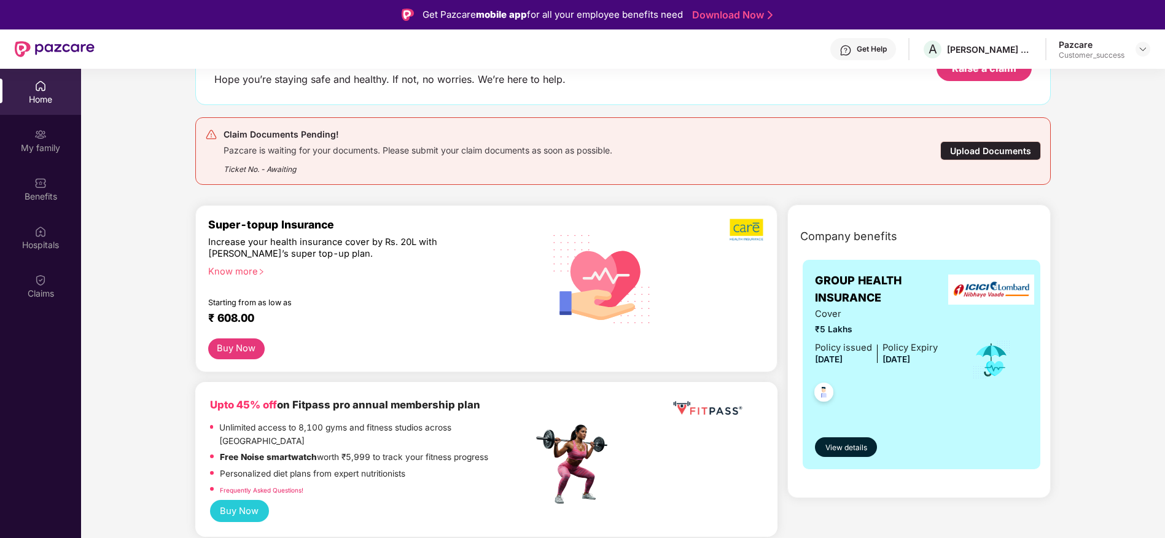
scroll to position [98, 0]
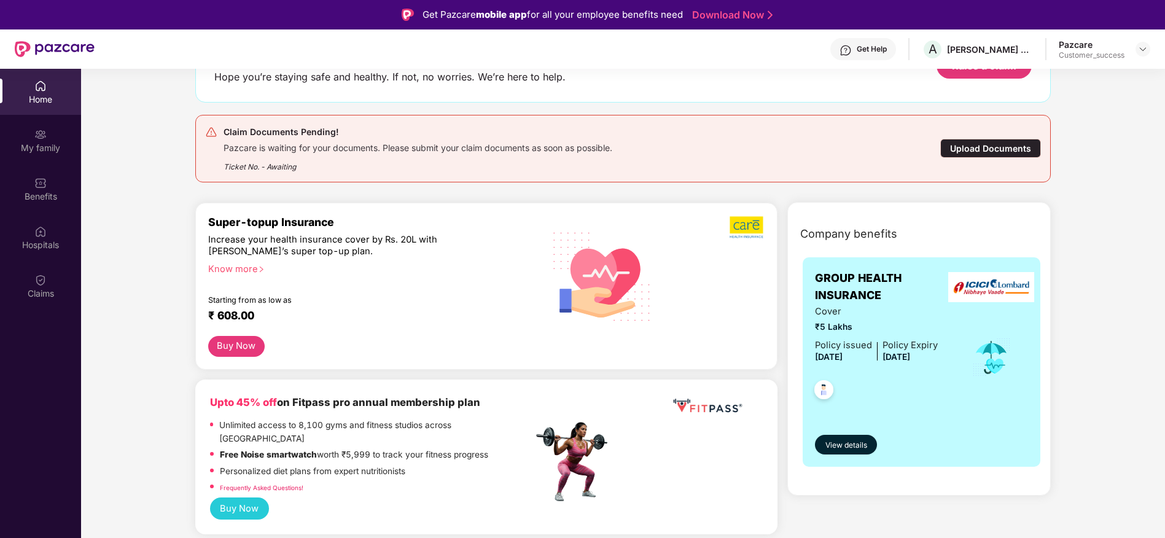
click at [550, 297] on img at bounding box center [601, 275] width 117 height 119
click at [35, 138] on img at bounding box center [40, 134] width 12 height 12
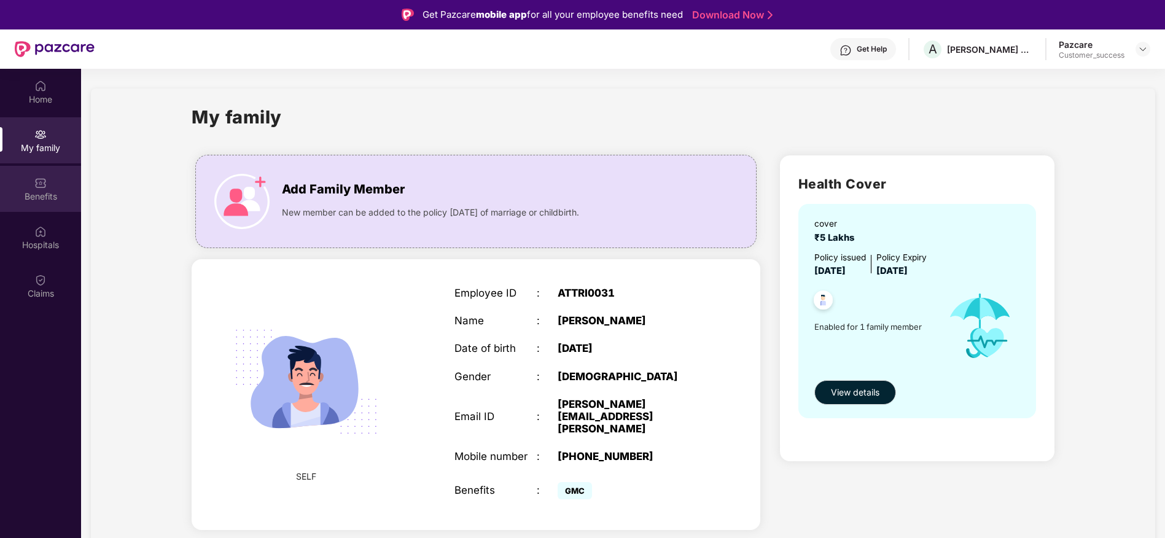
click at [30, 187] on div "Benefits" at bounding box center [40, 189] width 81 height 46
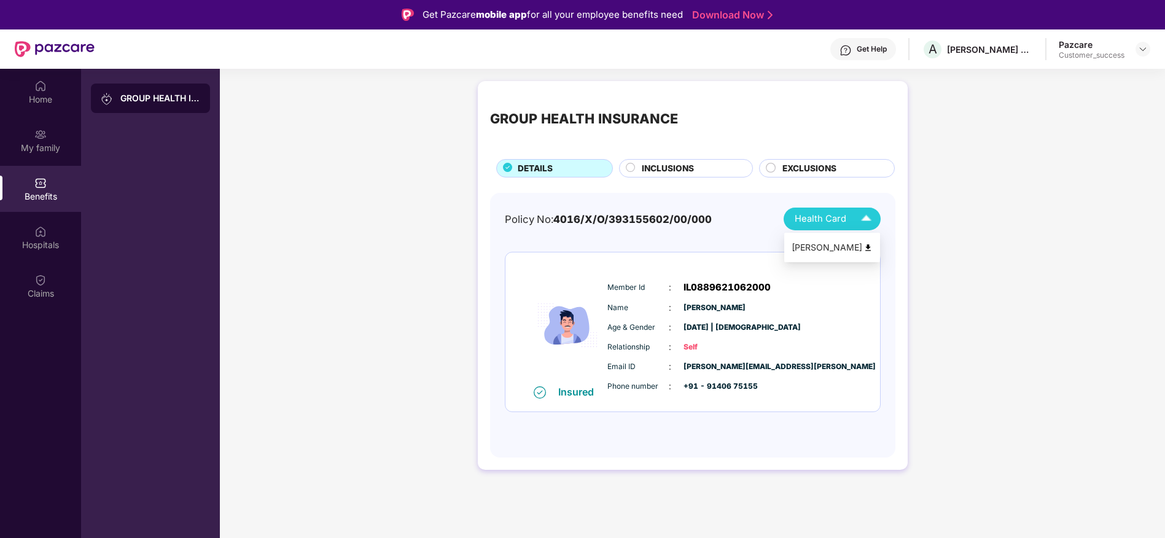
click at [810, 212] on span "Health Card" at bounding box center [821, 219] width 52 height 14
click at [818, 241] on div "Sattyam Jain" at bounding box center [832, 248] width 81 height 14
click at [37, 136] on img at bounding box center [40, 134] width 12 height 12
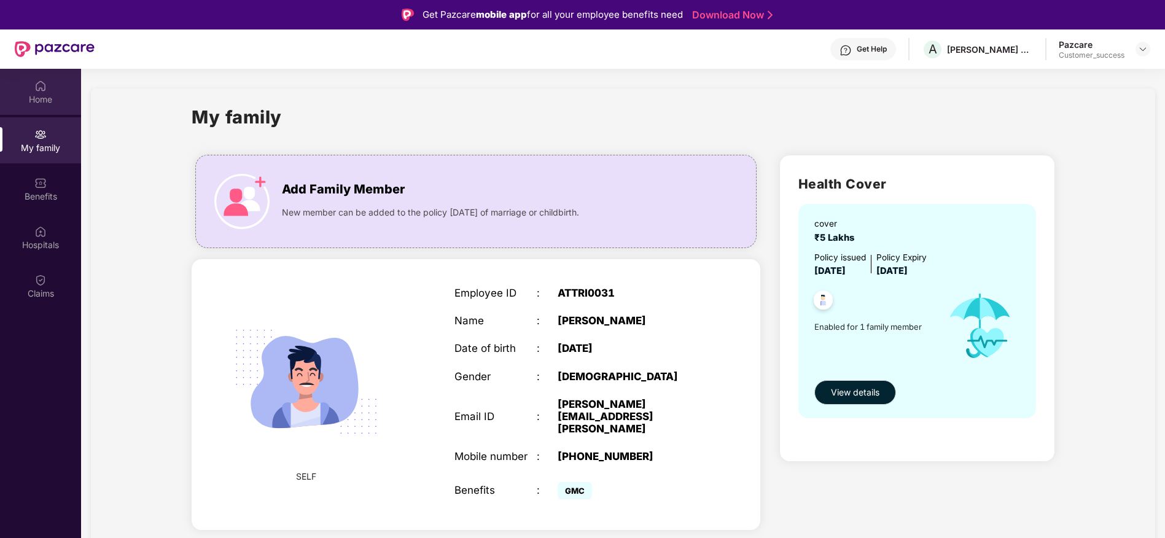
click at [45, 101] on div "Home" at bounding box center [40, 99] width 81 height 12
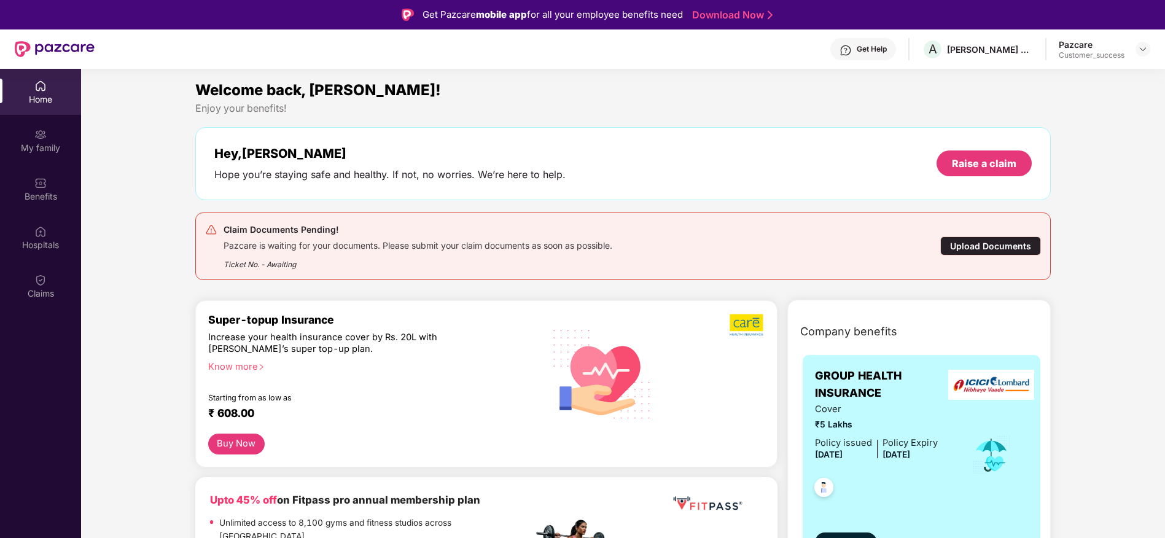
click at [955, 238] on div "Upload Documents" at bounding box center [990, 245] width 101 height 19
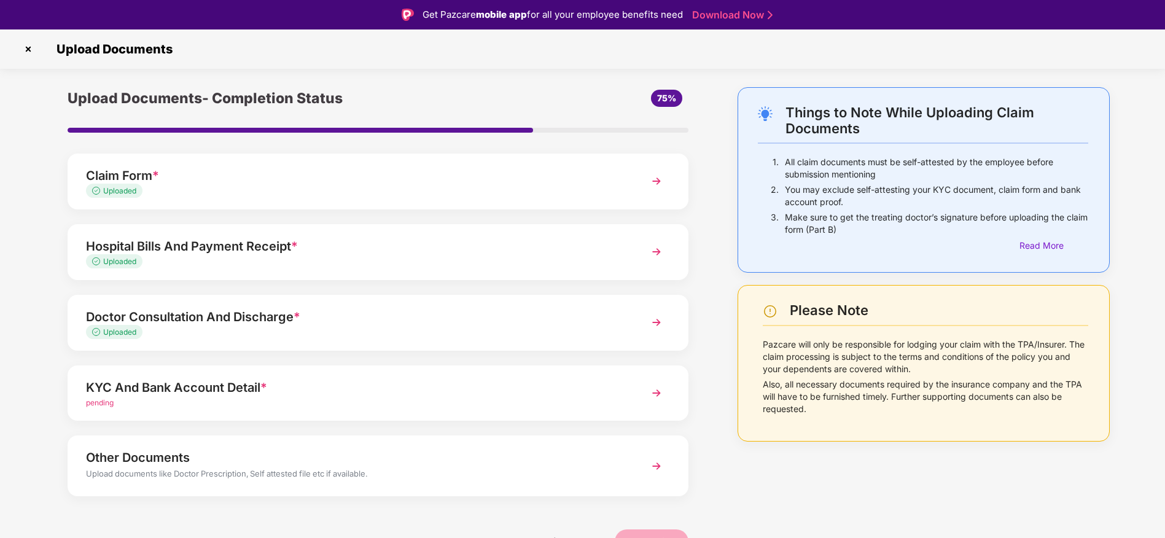
scroll to position [5, 0]
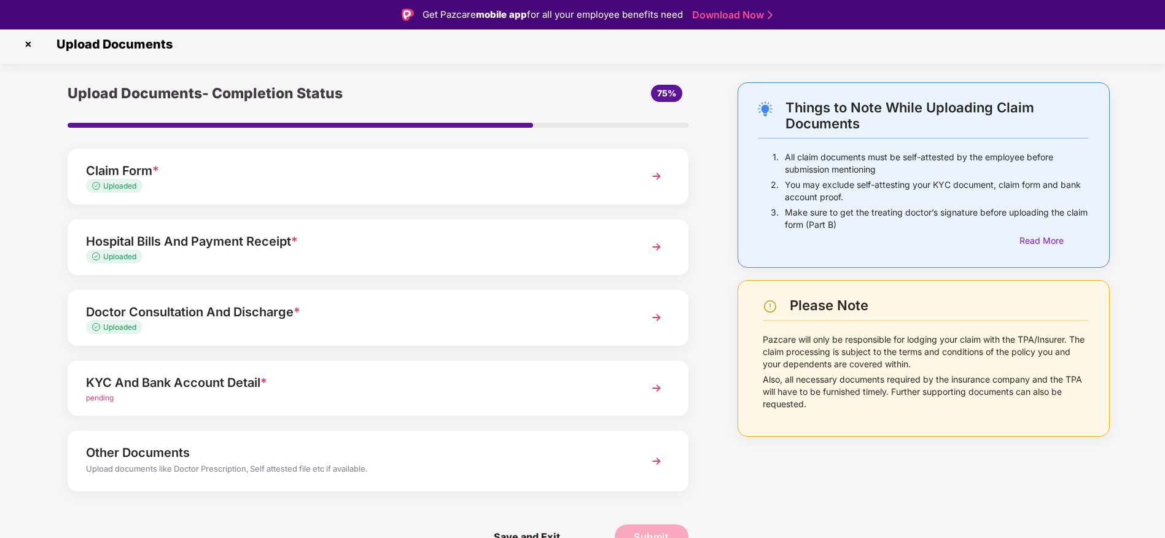
click at [642, 388] on div "KYC And Bank Account Detail * pending" at bounding box center [378, 388] width 621 height 56
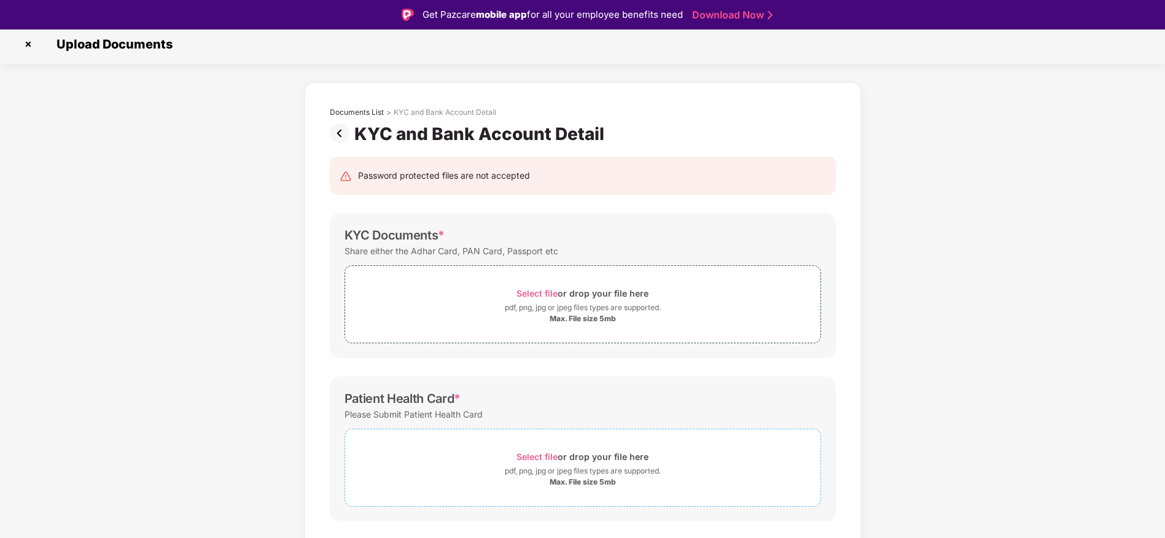
click at [533, 454] on span "Select file" at bounding box center [536, 456] width 41 height 10
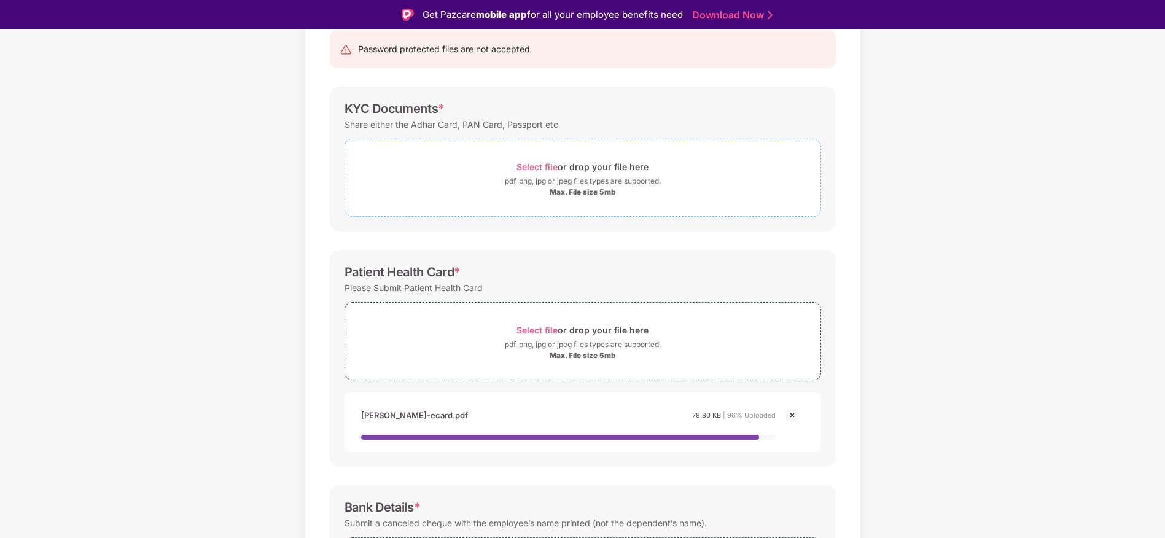
scroll to position [150, 0]
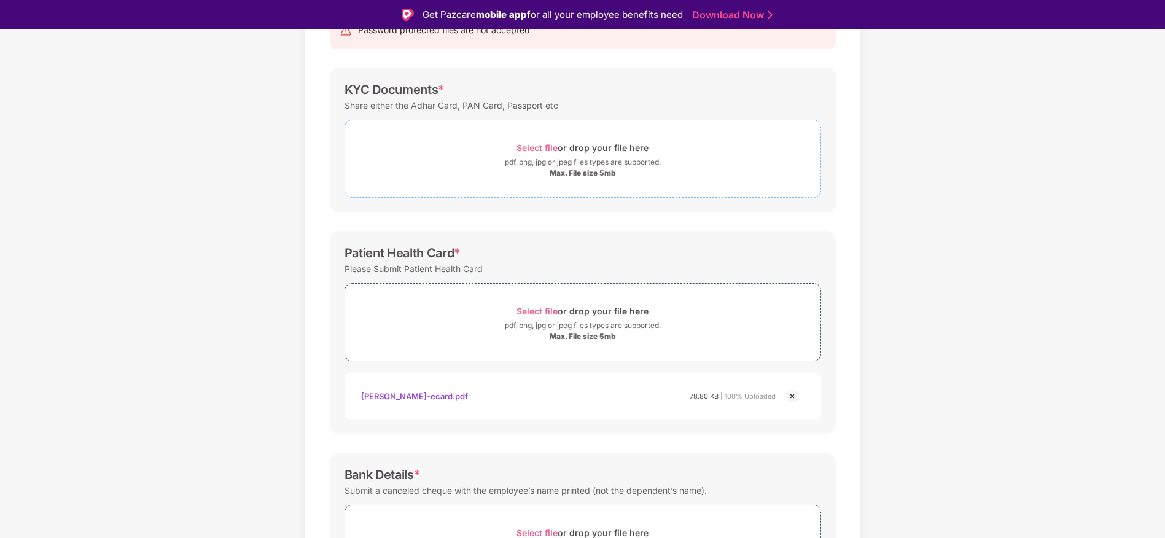
click at [535, 142] on span "Select file" at bounding box center [536, 147] width 41 height 10
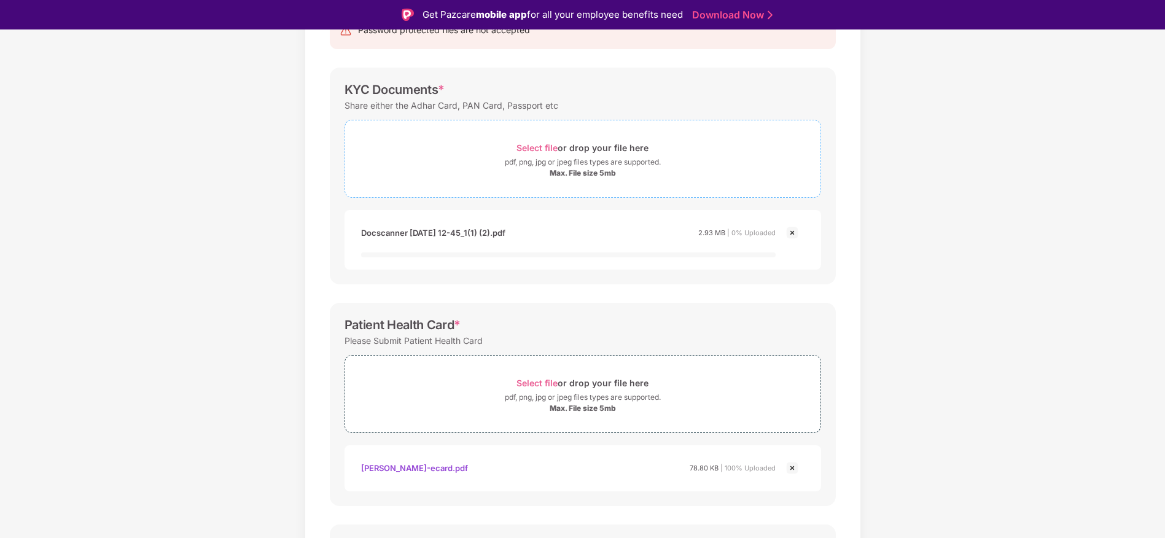
scroll to position [327, 0]
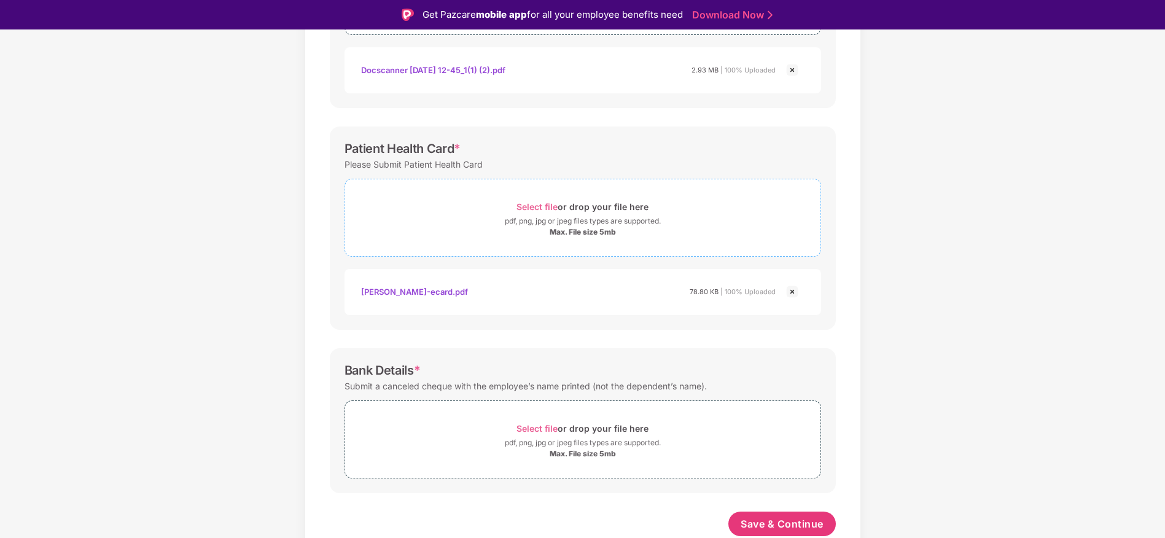
click at [558, 233] on div "Max. File size 5mb" at bounding box center [583, 232] width 66 height 10
click at [543, 420] on div "Select file or drop your file here" at bounding box center [582, 428] width 132 height 17
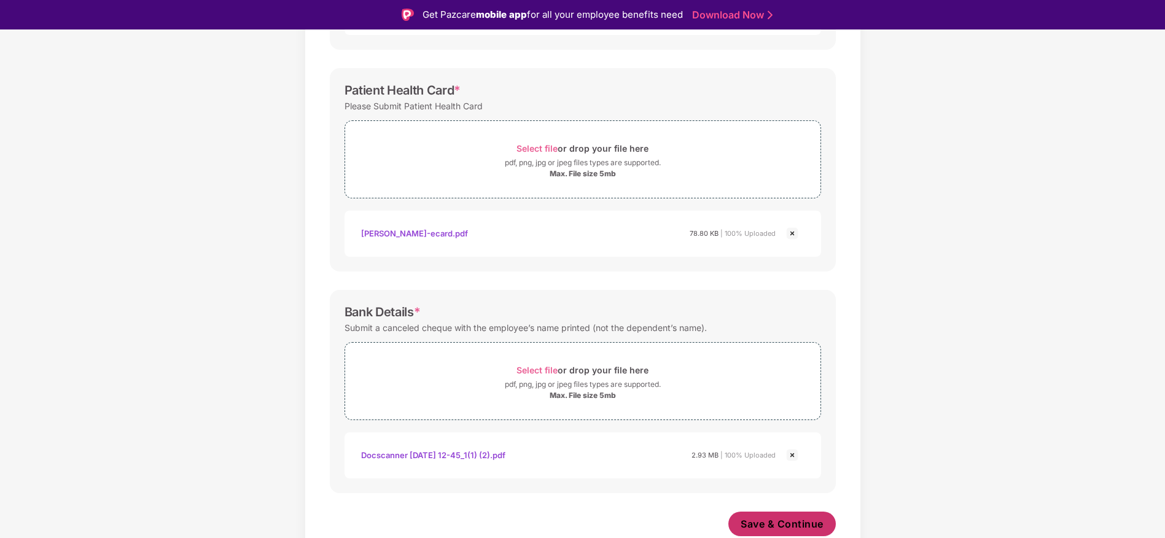
click at [731, 521] on button "Save & Continue" at bounding box center [781, 524] width 107 height 25
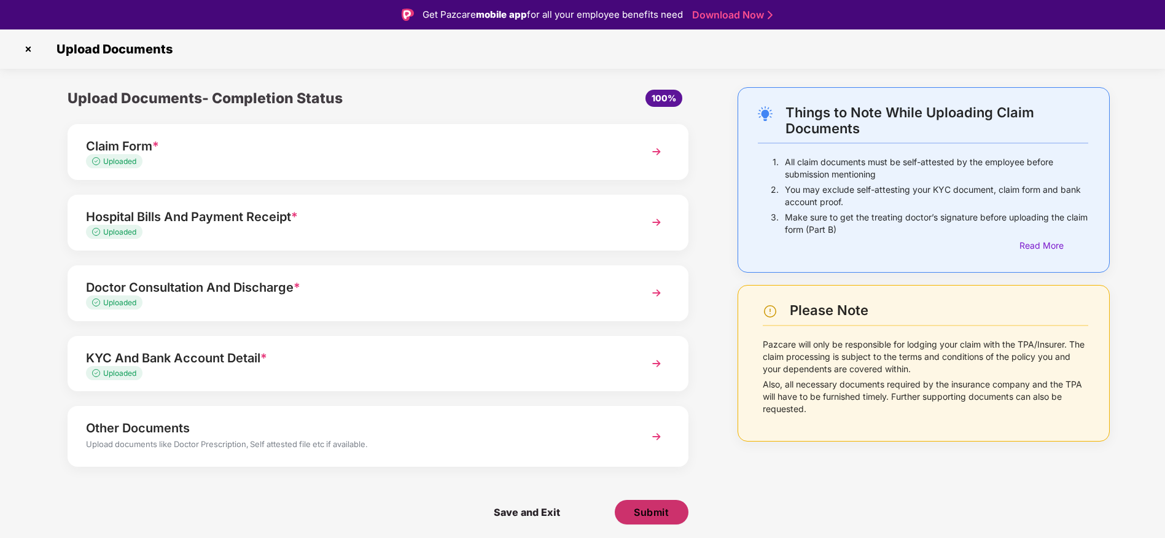
click at [669, 512] on span "Submit" at bounding box center [651, 512] width 35 height 14
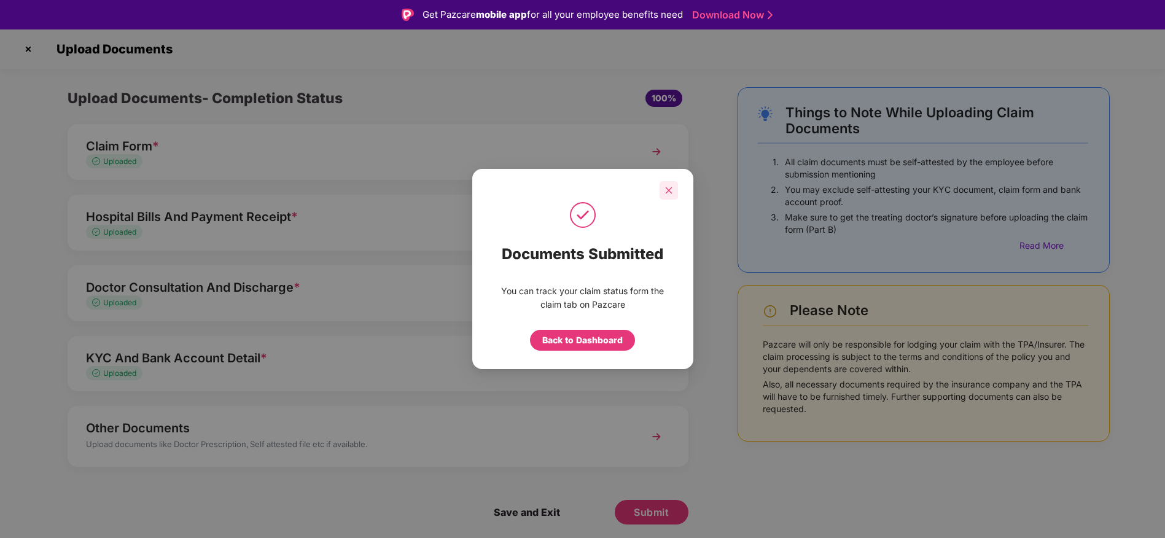
click at [675, 183] on div at bounding box center [668, 190] width 18 height 18
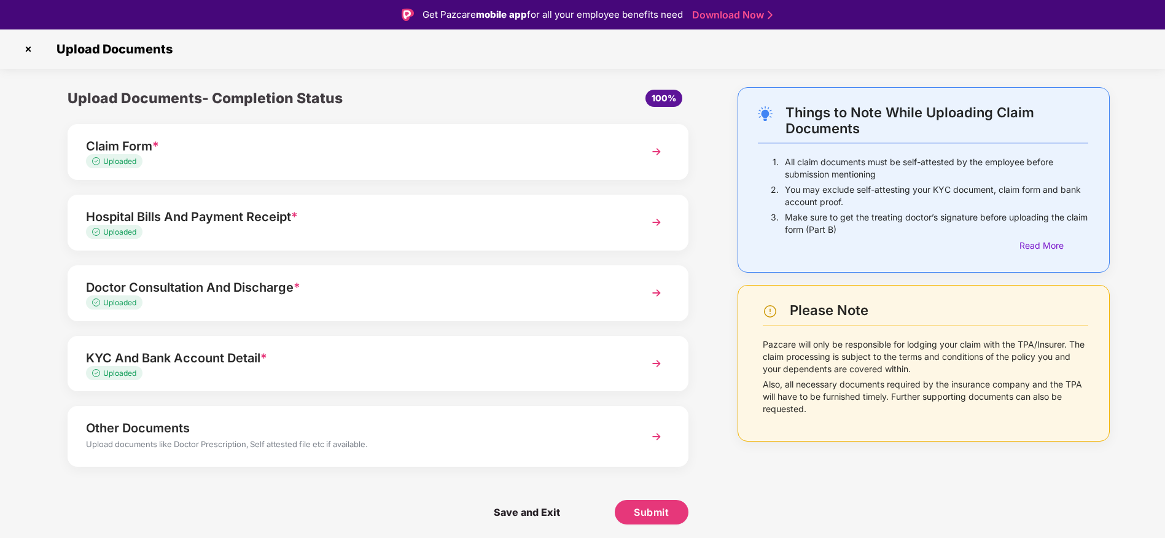
scroll to position [29, 0]
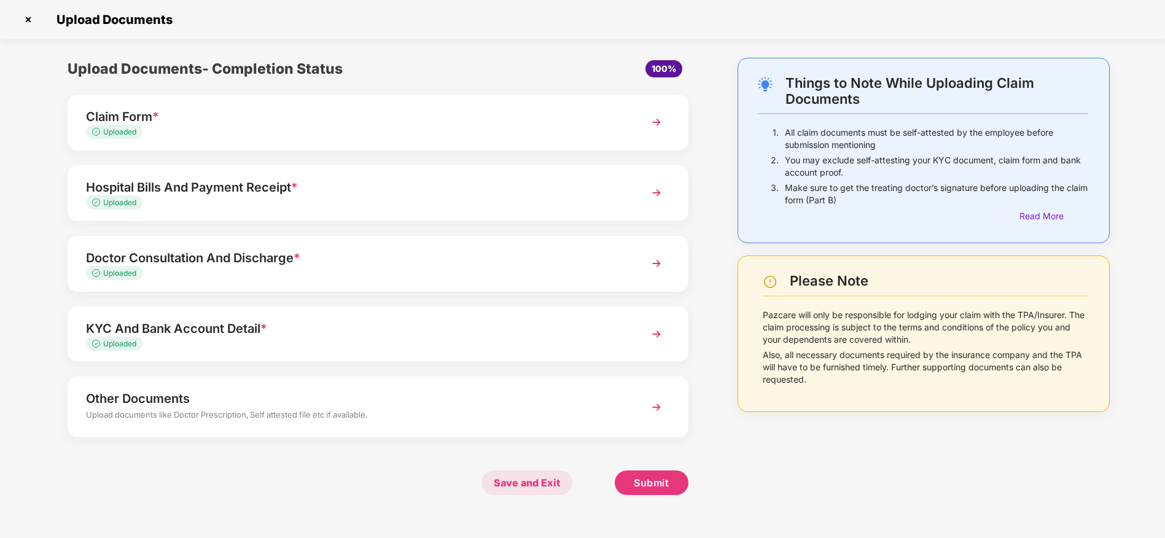
click at [555, 488] on span "Save and Exit" at bounding box center [526, 482] width 91 height 25
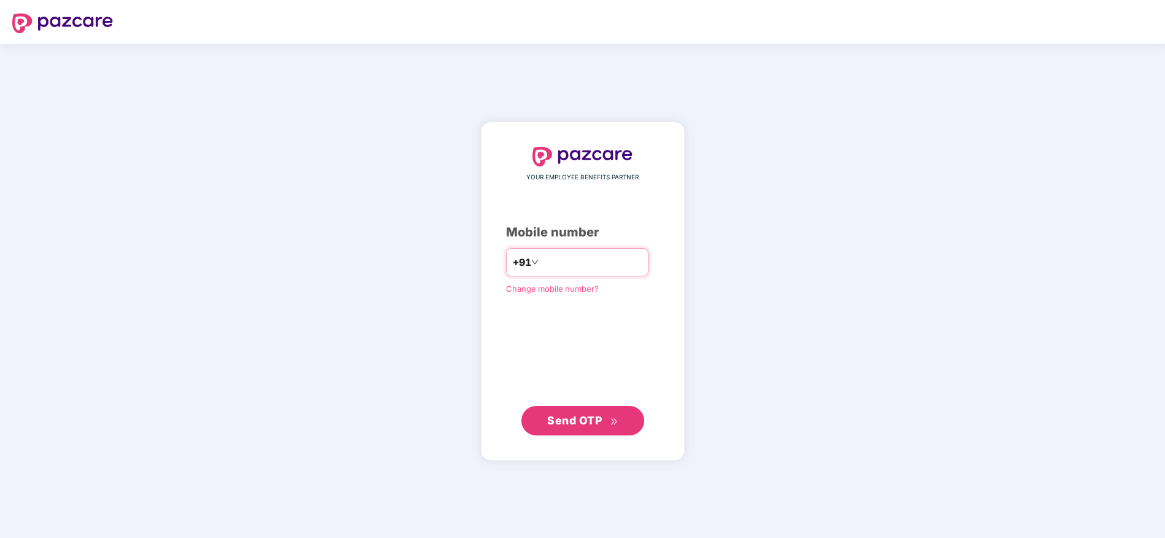
click at [558, 270] on input "number" at bounding box center [591, 262] width 101 height 20
type input "**********"
click at [556, 416] on span "Send OTP" at bounding box center [574, 419] width 55 height 13
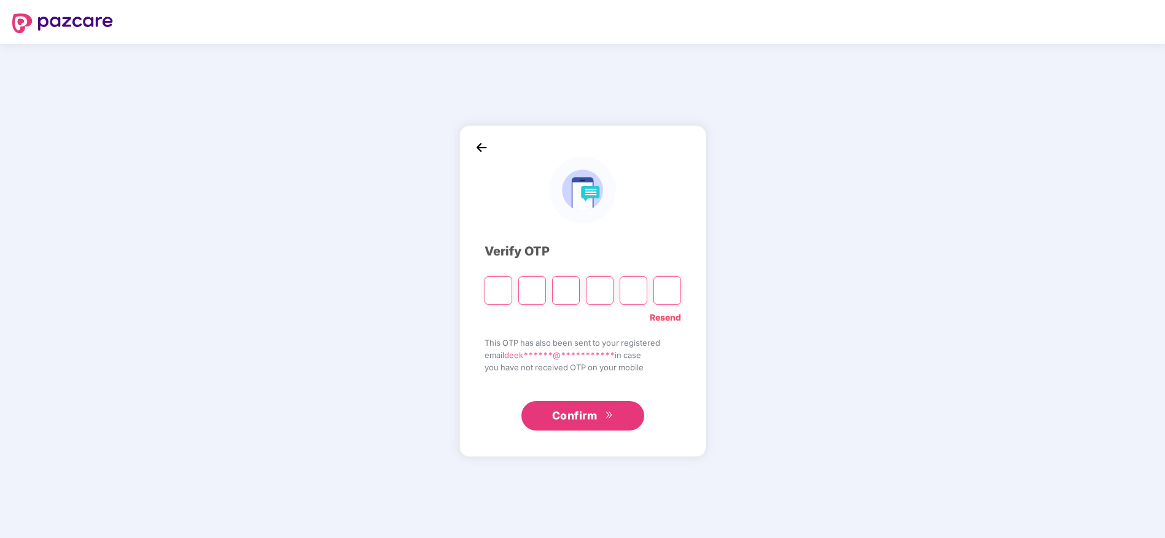
paste input "*"
type input "*"
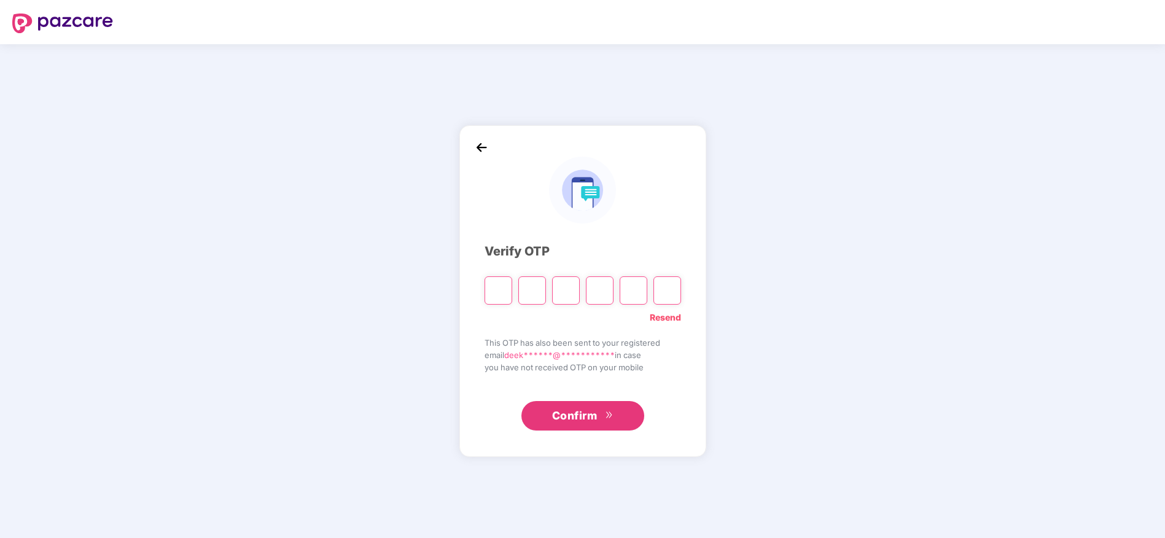
type input "*"
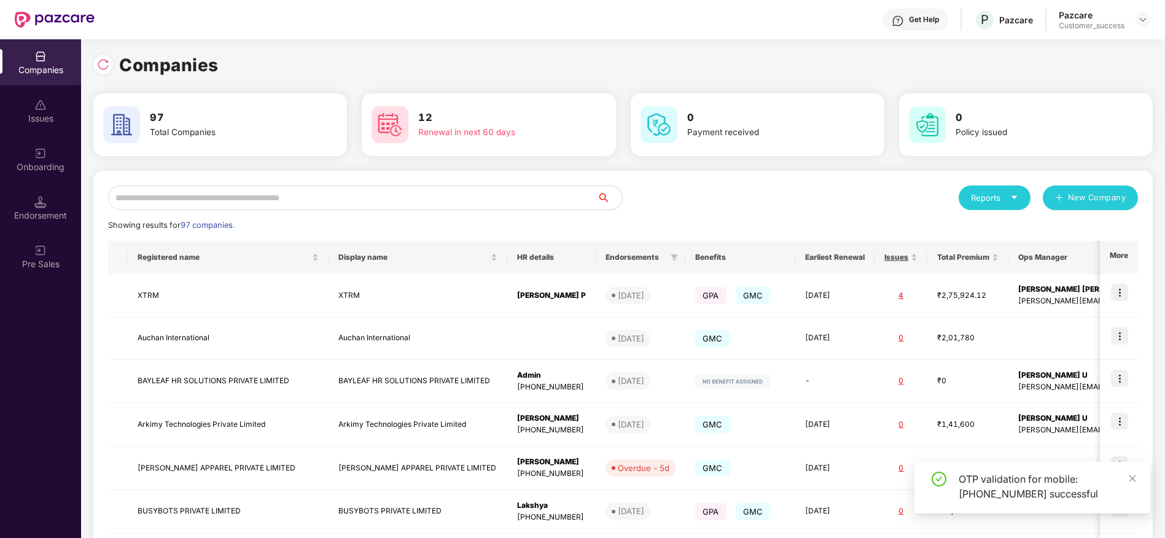
click at [252, 186] on input "text" at bounding box center [352, 197] width 489 height 25
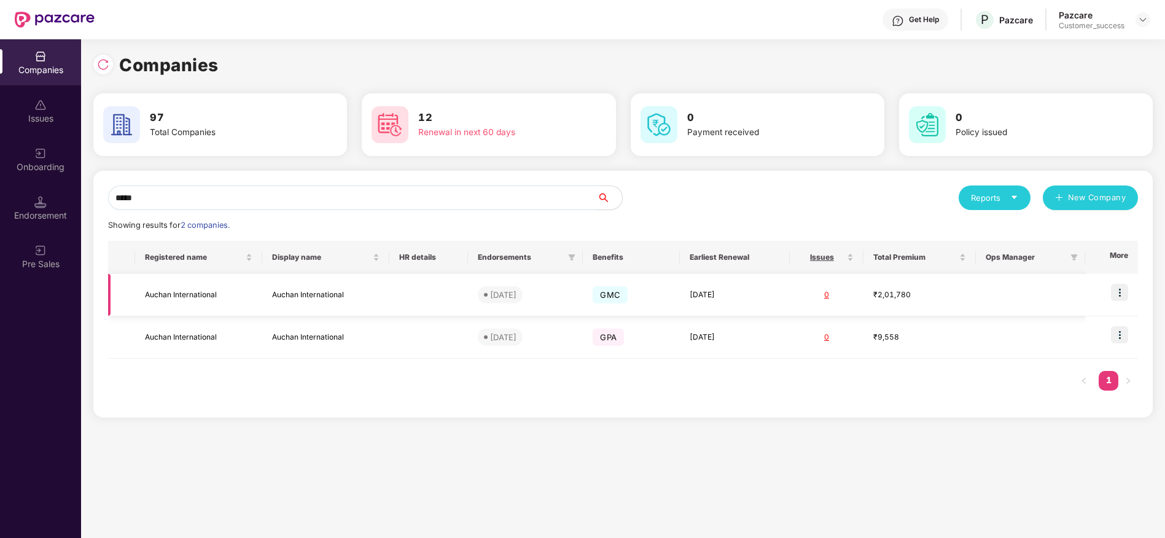
type input "*****"
click at [233, 292] on td "Auchan International" at bounding box center [198, 295] width 127 height 42
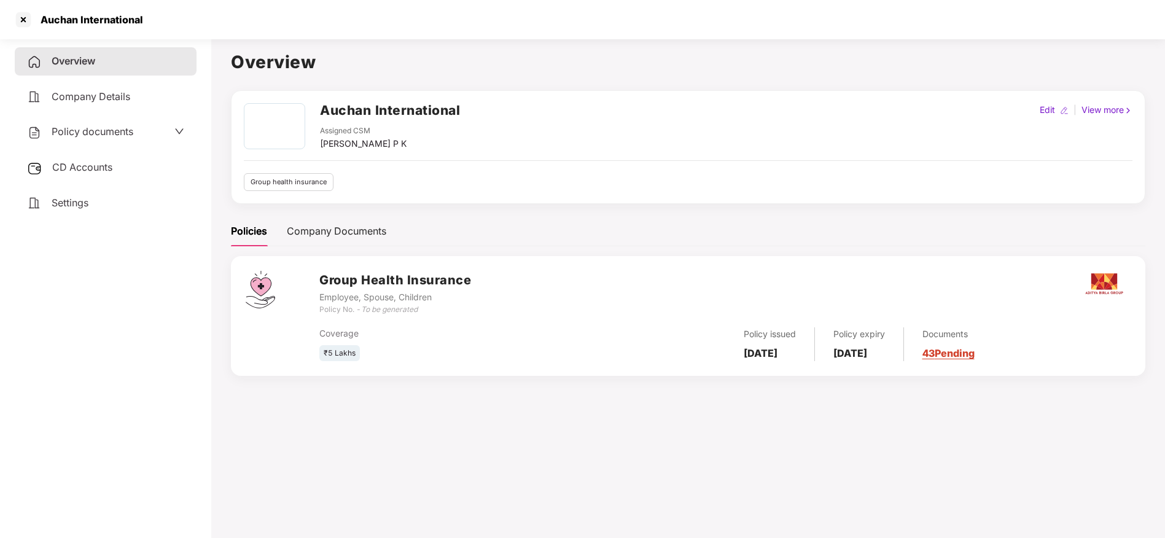
click at [123, 139] on div "Policy documents" at bounding box center [80, 132] width 106 height 16
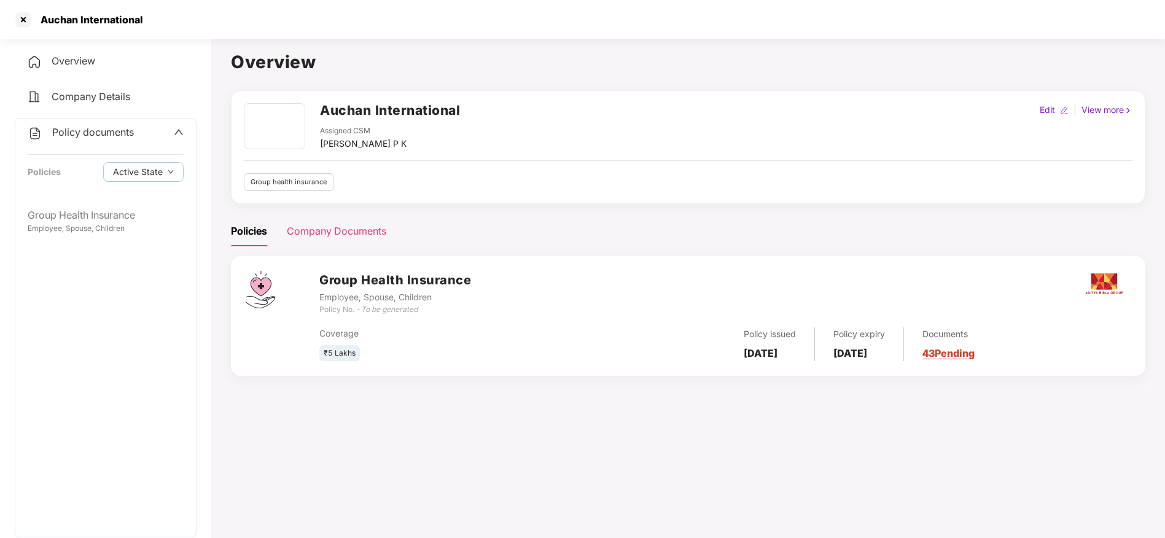
click at [322, 231] on div "Company Documents" at bounding box center [336, 231] width 99 height 15
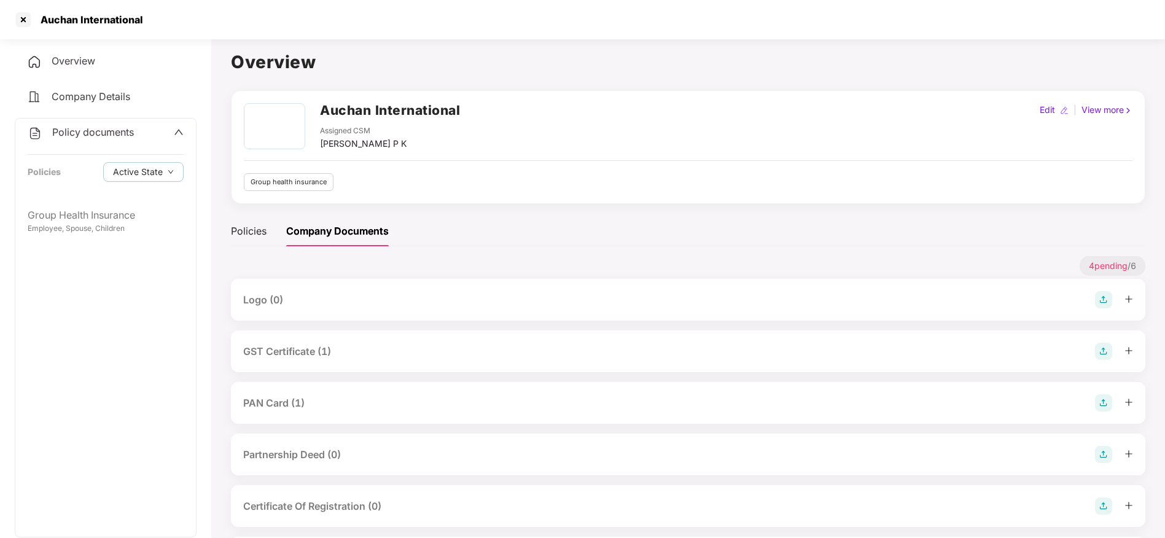
click at [292, 354] on div "GST Certificate (1)" at bounding box center [287, 351] width 88 height 15
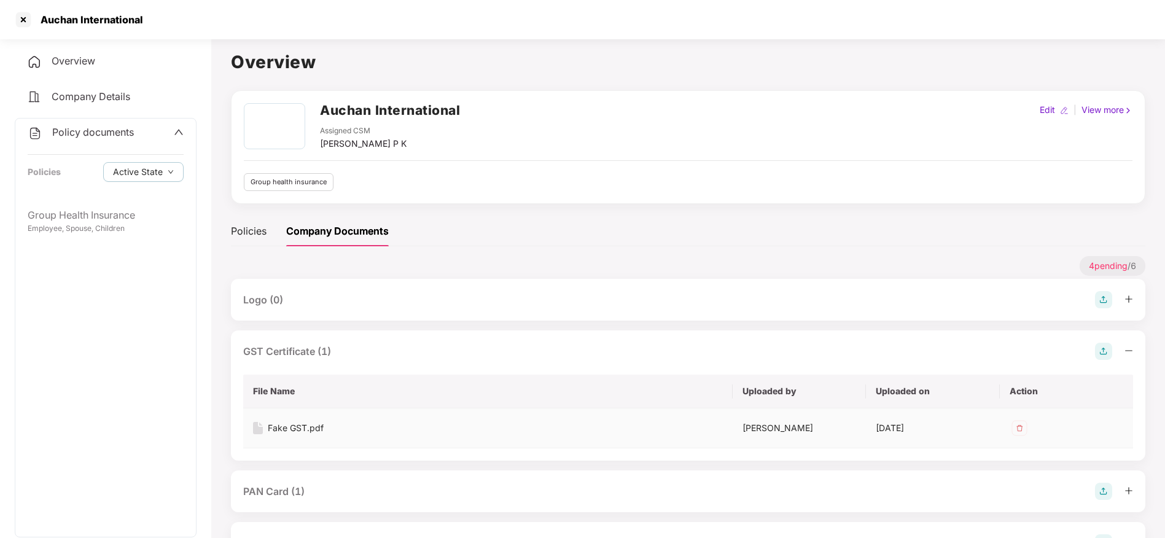
click at [309, 428] on div "Fake GST.pdf" at bounding box center [296, 428] width 56 height 14
click at [22, 27] on div at bounding box center [24, 20] width 20 height 20
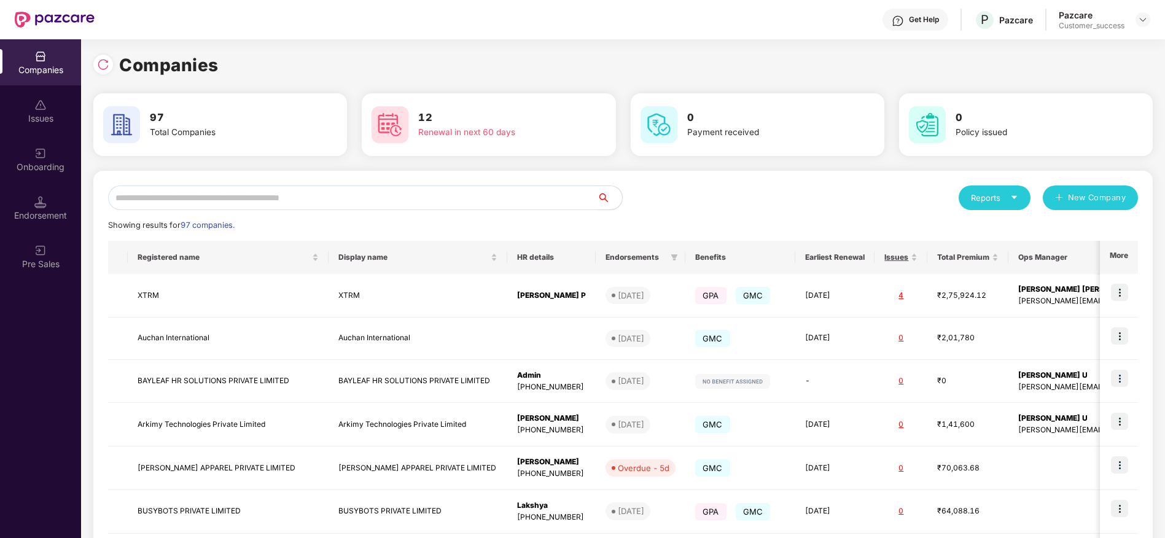
click at [158, 200] on input "text" at bounding box center [352, 197] width 489 height 25
click at [46, 161] on div "Onboarding" at bounding box center [40, 167] width 81 height 12
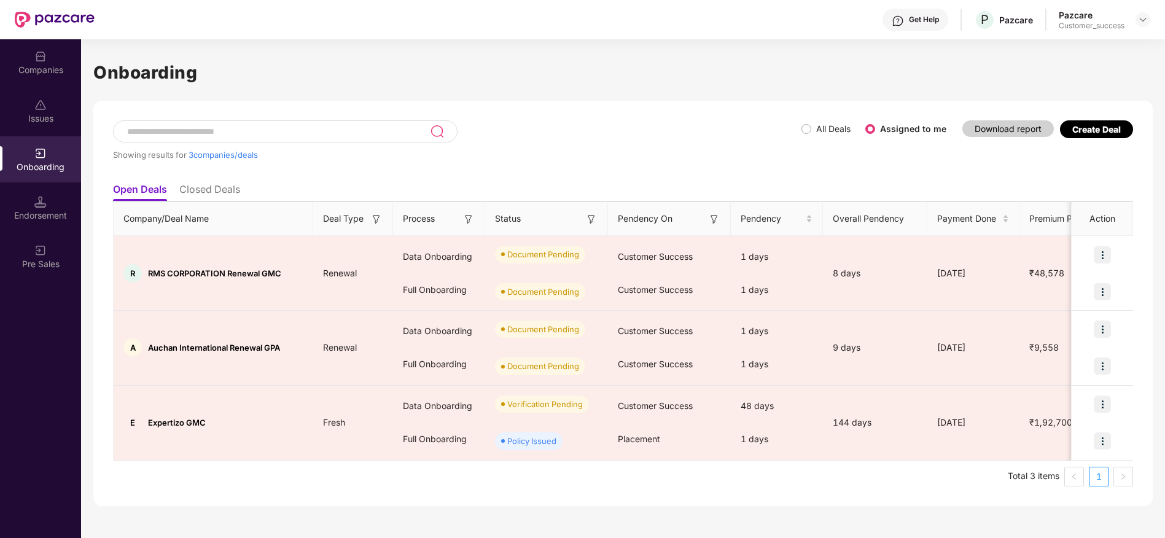
click at [1090, 135] on div "Create Deal" at bounding box center [1096, 129] width 73 height 18
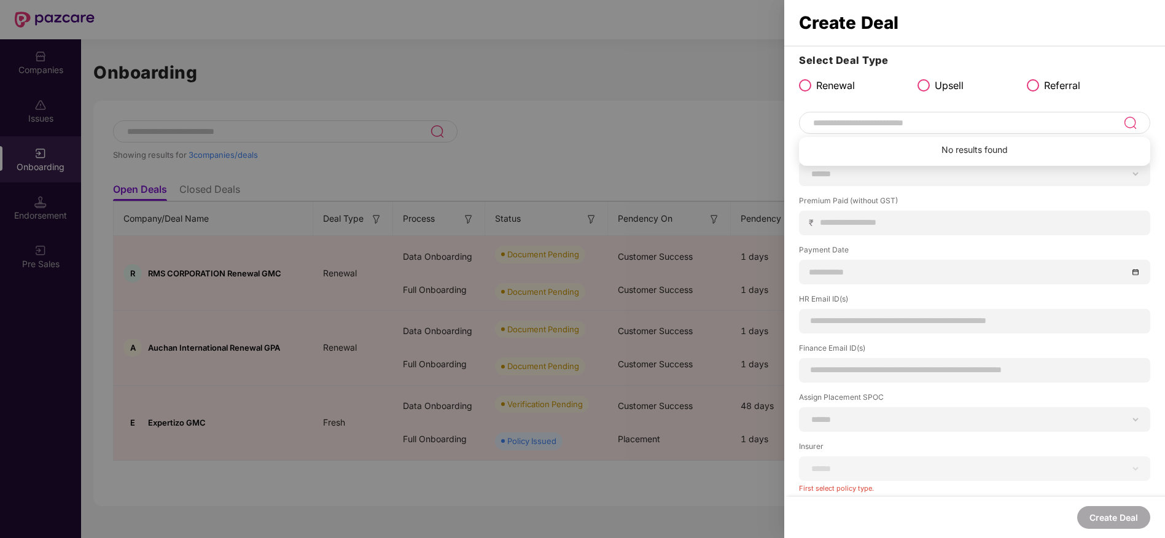
click at [1011, 125] on input at bounding box center [967, 122] width 311 height 15
click at [551, 98] on div at bounding box center [582, 269] width 1165 height 538
